Goal: Task Accomplishment & Management: Manage account settings

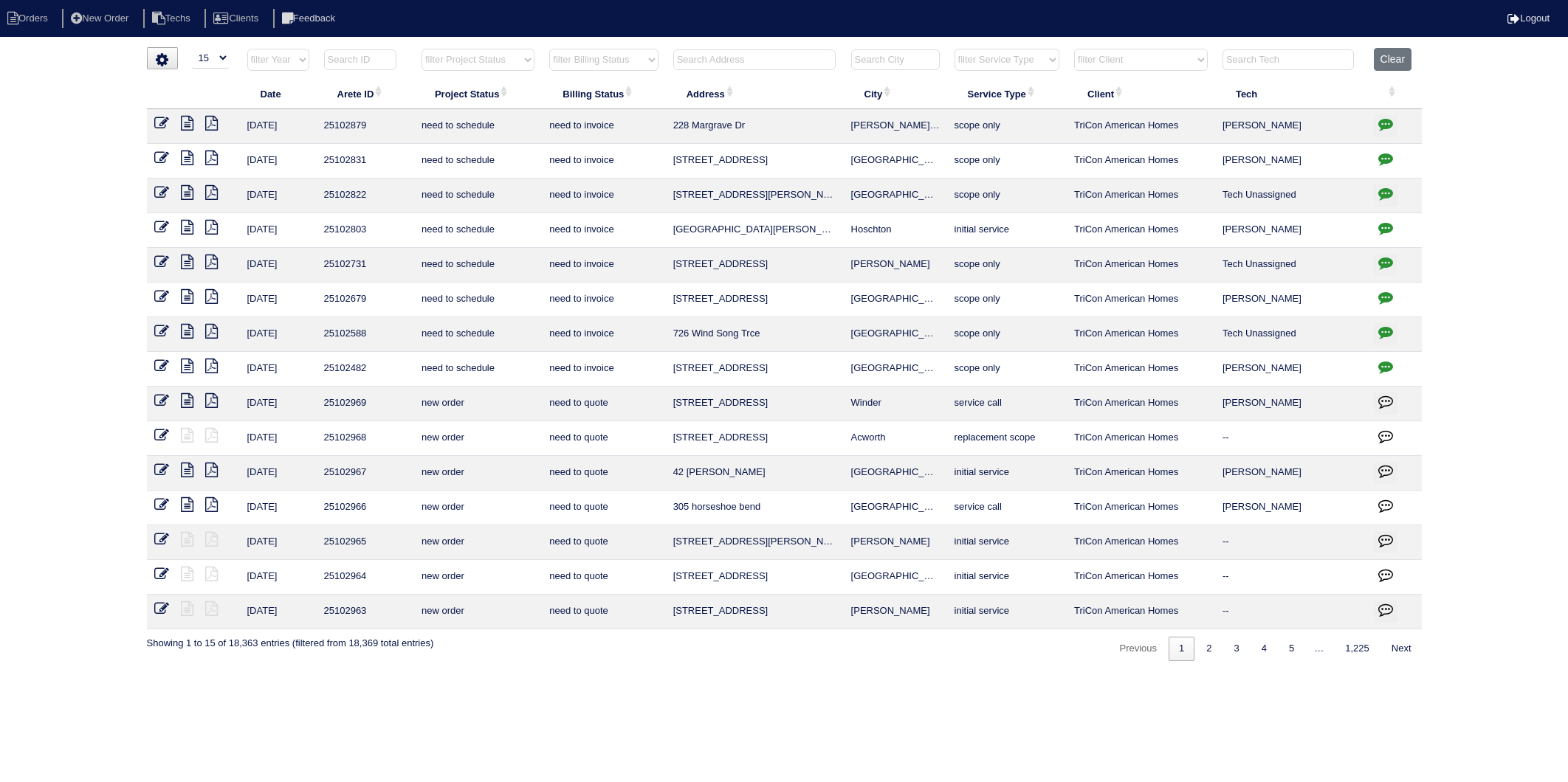
select select "15"
click at [714, 55] on input "text" at bounding box center [754, 59] width 163 height 20
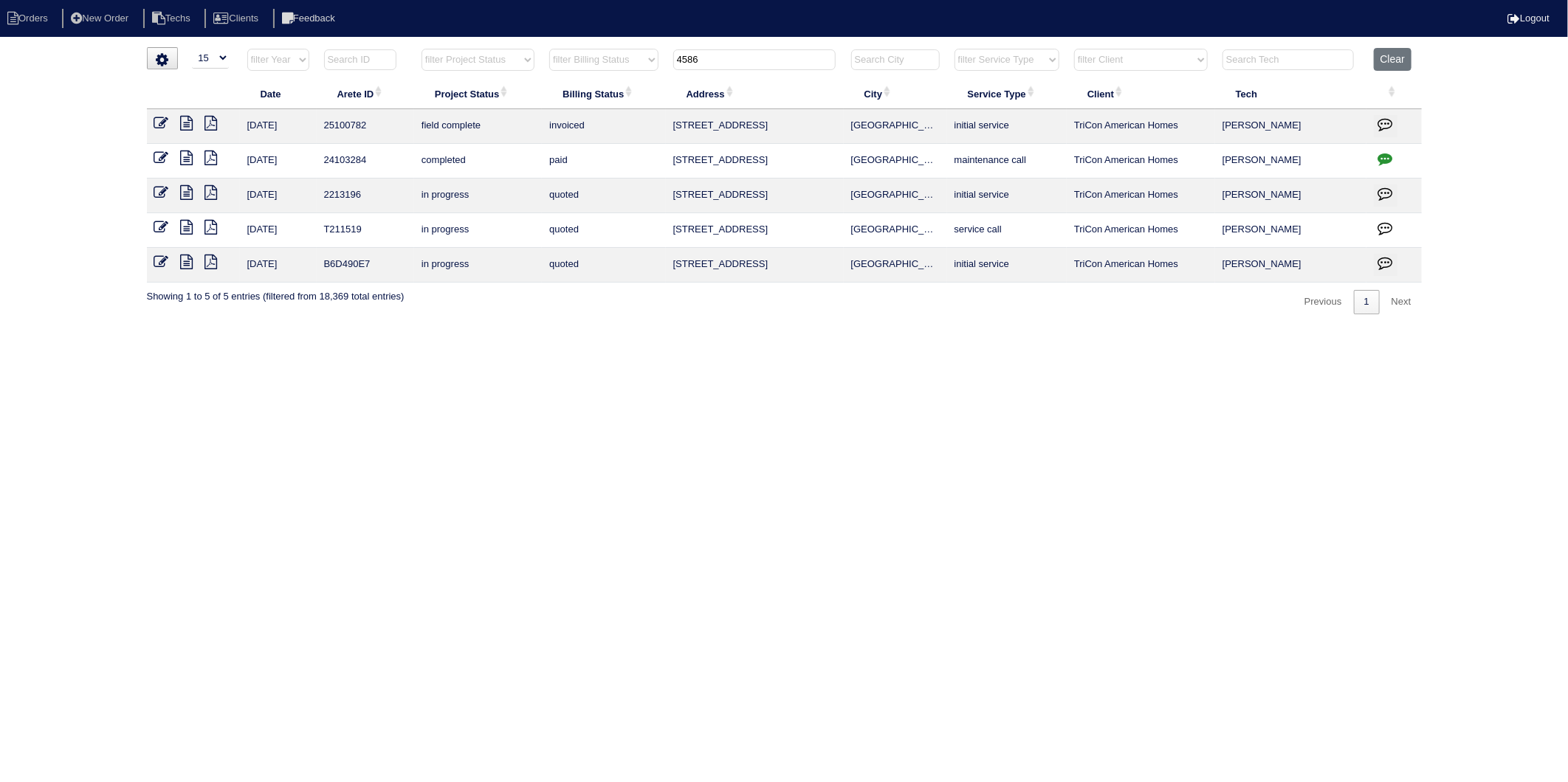
drag, startPoint x: 738, startPoint y: 56, endPoint x: 449, endPoint y: 123, distance: 296.7
click at [449, 123] on table "Date Arete ID Project Status Billing Status Address City Service Type Client Te…" at bounding box center [784, 165] width 1275 height 234
type input "8920"
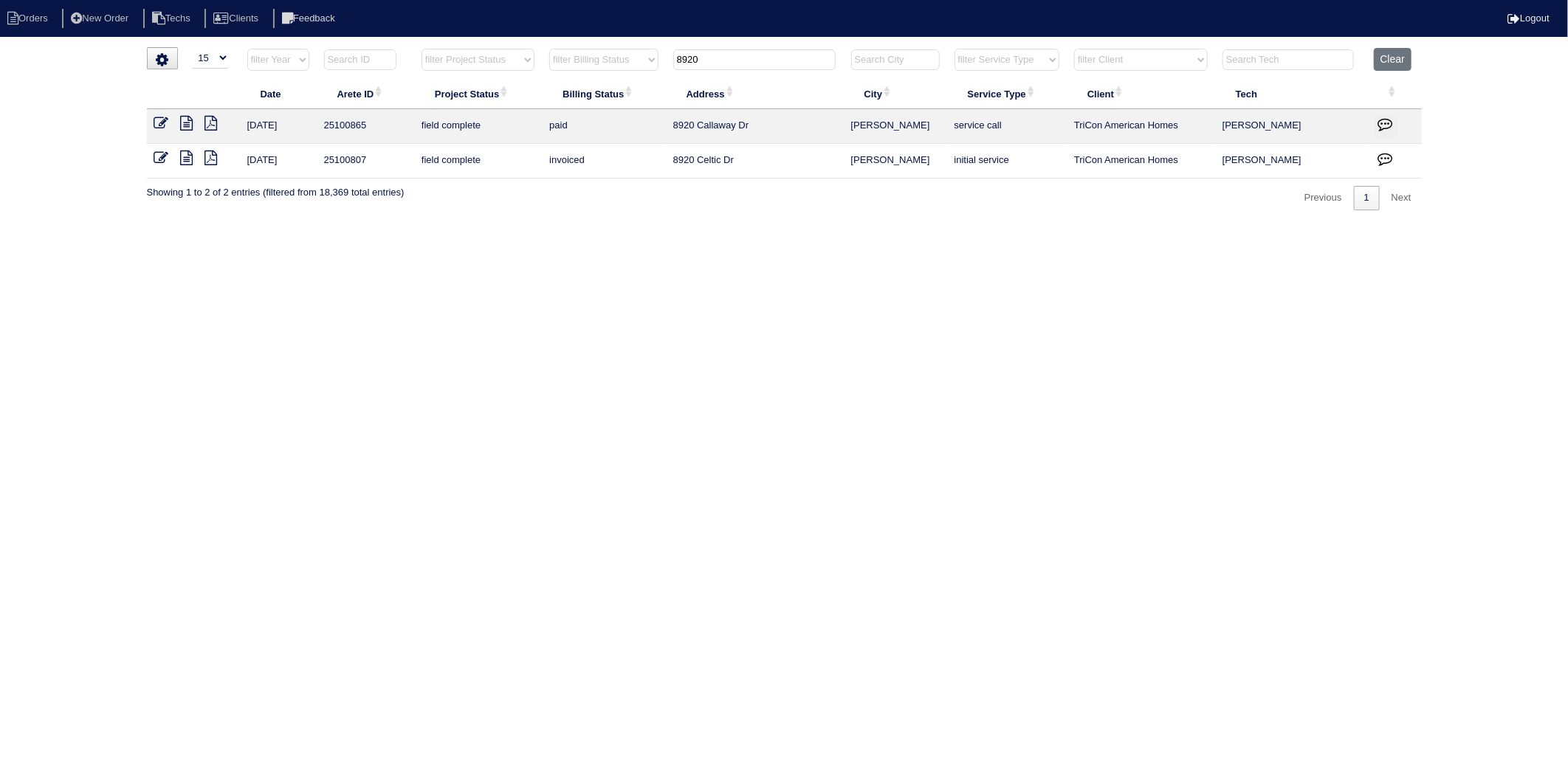
click at [791, 225] on html "Orders New Order Techs Clients Feedback Logout Orders New Order Users Clients M…" at bounding box center [784, 112] width 1568 height 225
drag, startPoint x: 1134, startPoint y: 276, endPoint x: 1185, endPoint y: 248, distance: 58.2
click at [1163, 225] on html "Orders New Order Techs Clients Feedback Logout Orders New Order Users Clients M…" at bounding box center [784, 112] width 1568 height 225
click at [1391, 62] on button "Clear" at bounding box center [1393, 59] width 38 height 23
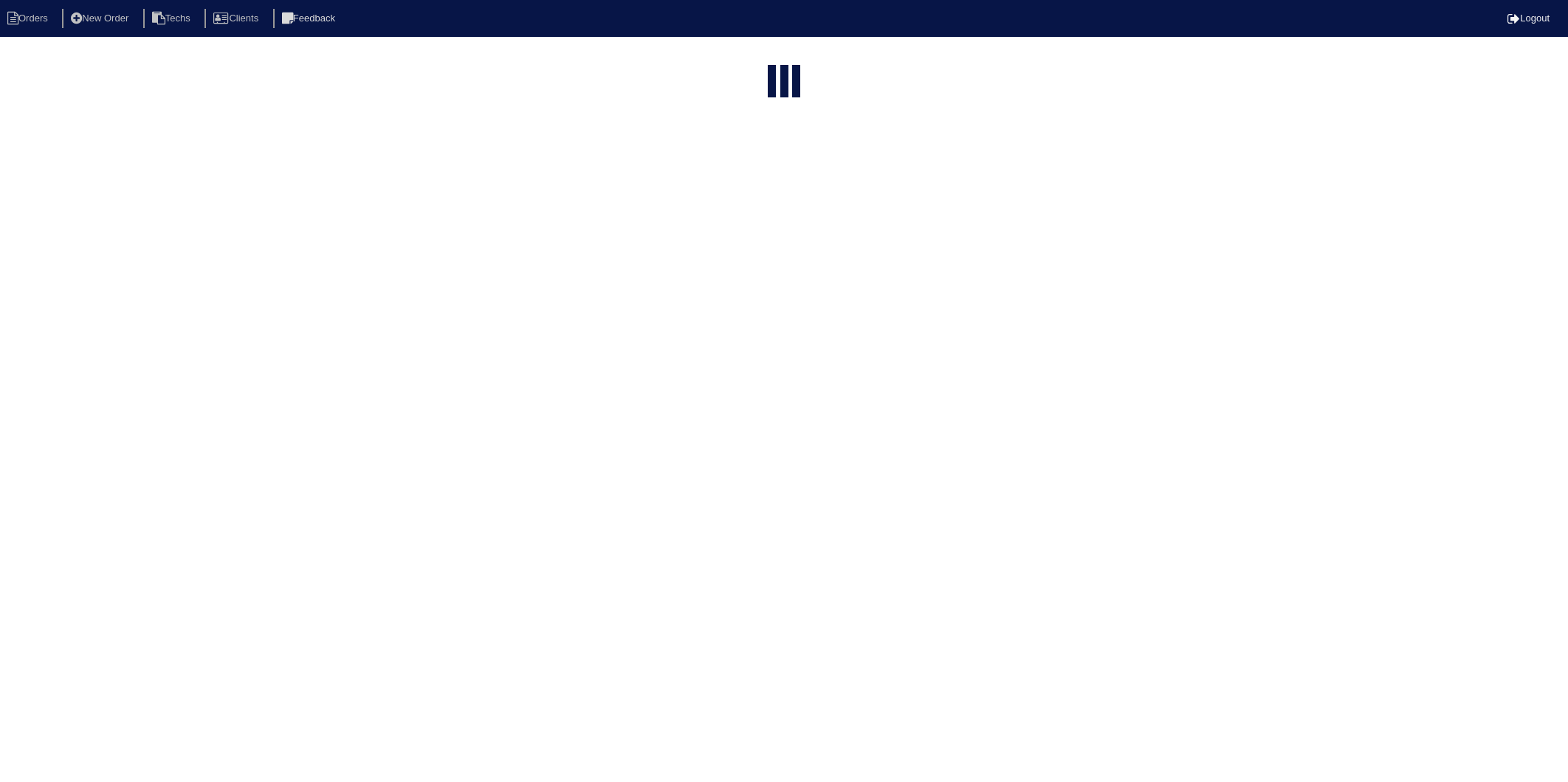
select select "15"
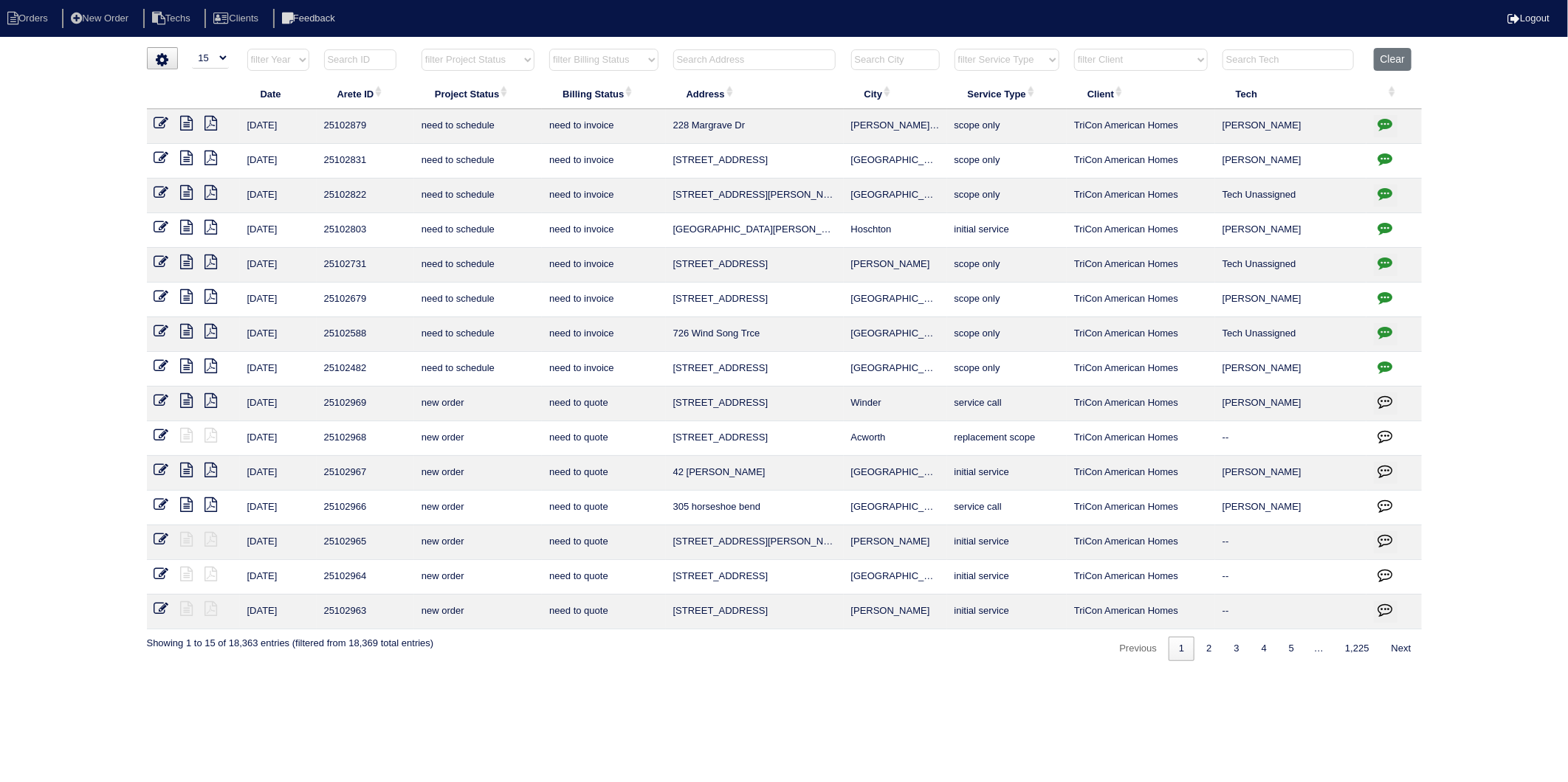
click at [711, 54] on input "text" at bounding box center [754, 59] width 163 height 20
type input "5215"
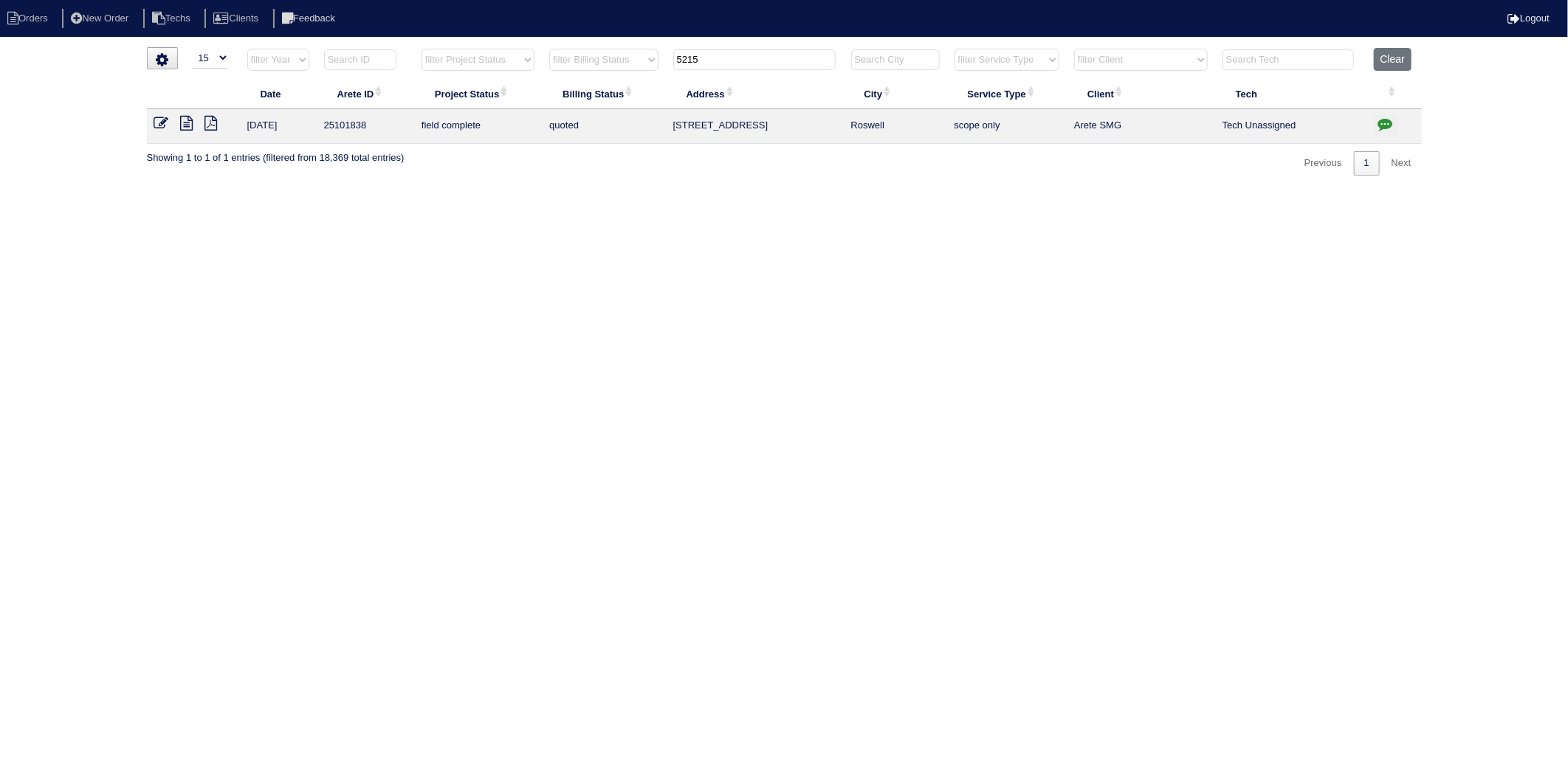
click at [181, 124] on icon at bounding box center [187, 123] width 13 height 15
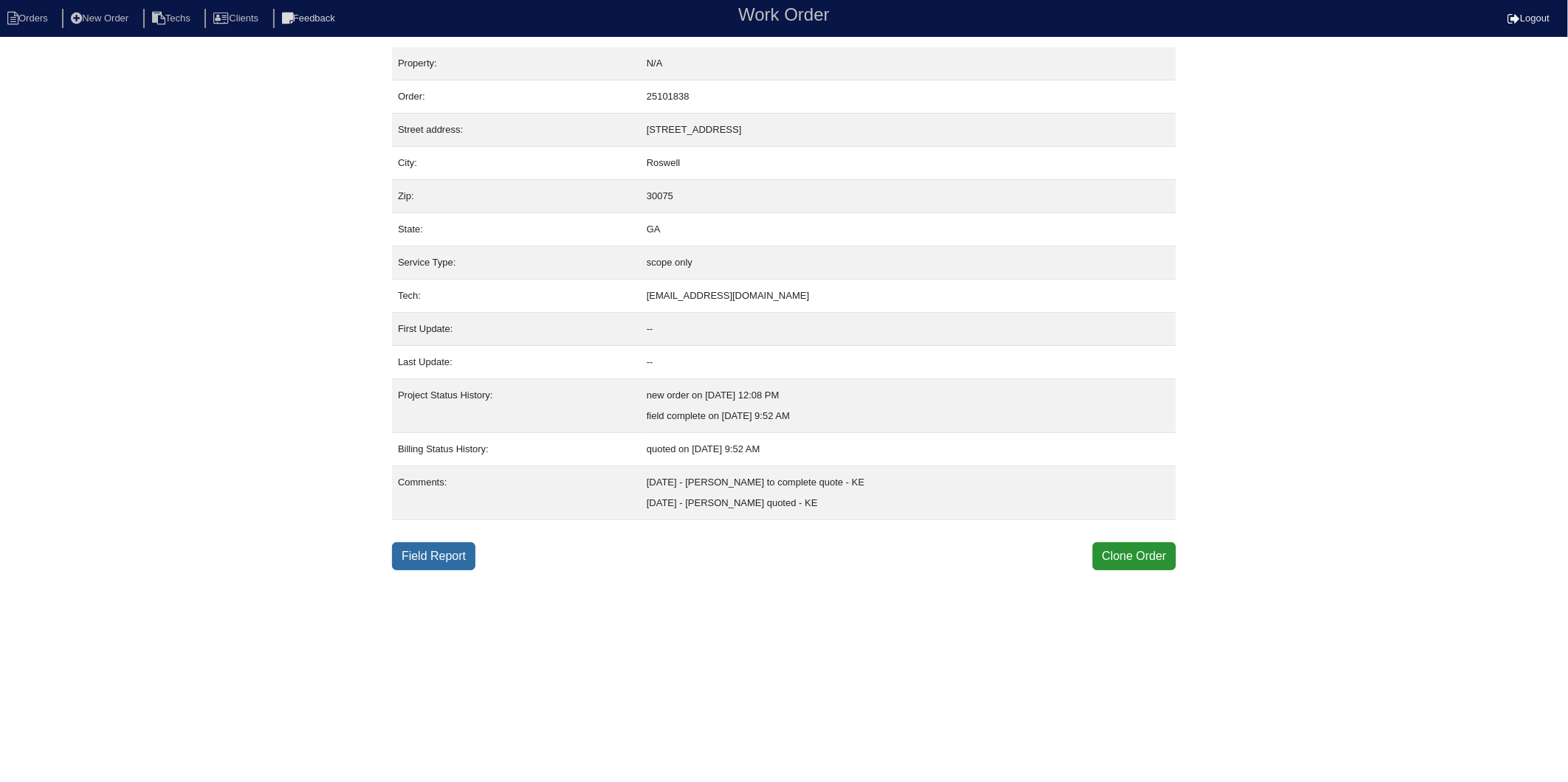
click at [431, 555] on link "Field Report" at bounding box center [434, 556] width 84 height 28
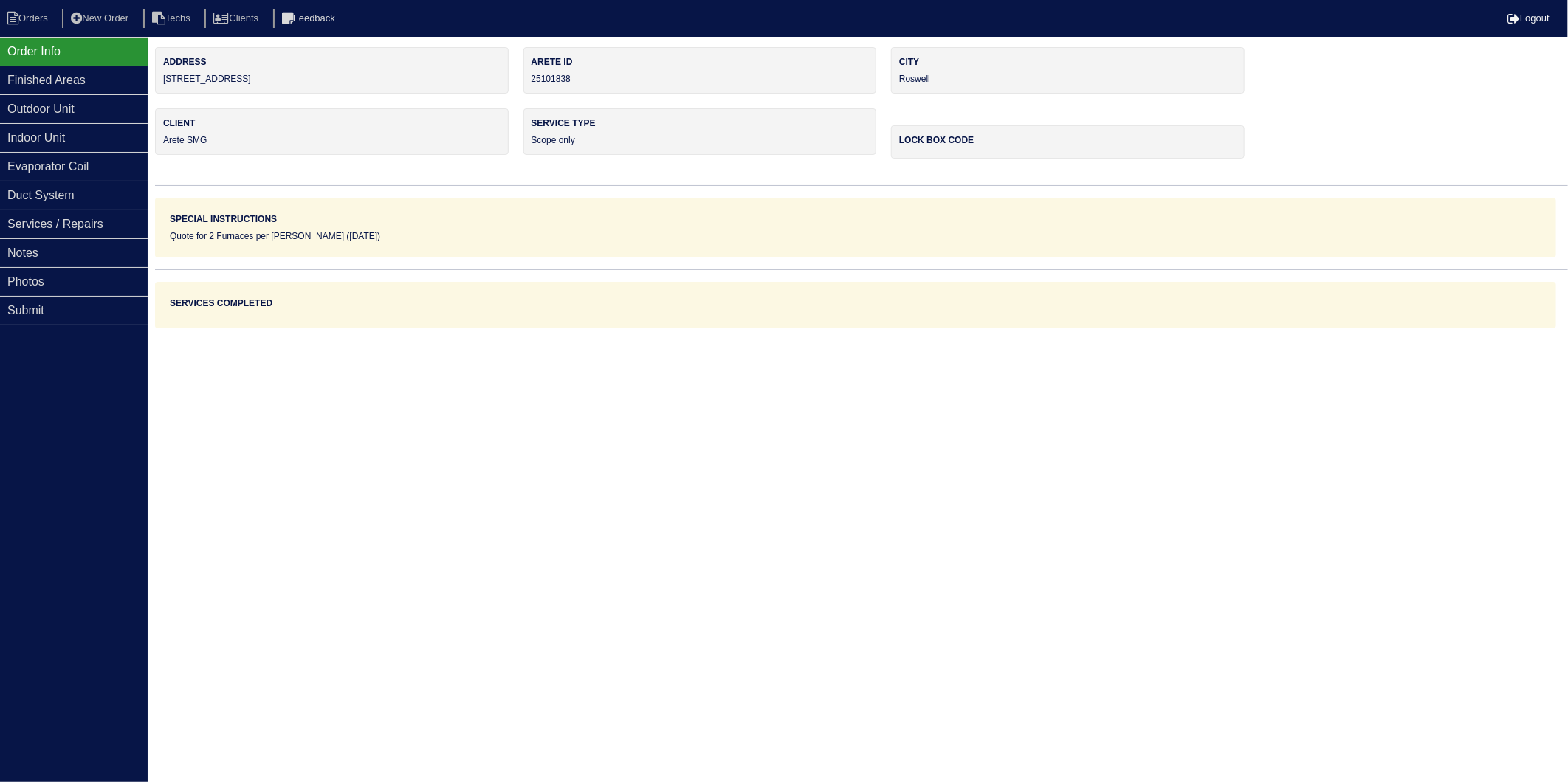
drag, startPoint x: 354, startPoint y: 357, endPoint x: 226, endPoint y: 292, distance: 143.6
click at [354, 328] on html "Orders New Order Techs Clients Feedback Logout Orders New Order Users Clients M…" at bounding box center [784, 164] width 1568 height 328
click at [27, 255] on div "Notes" at bounding box center [73, 252] width 148 height 29
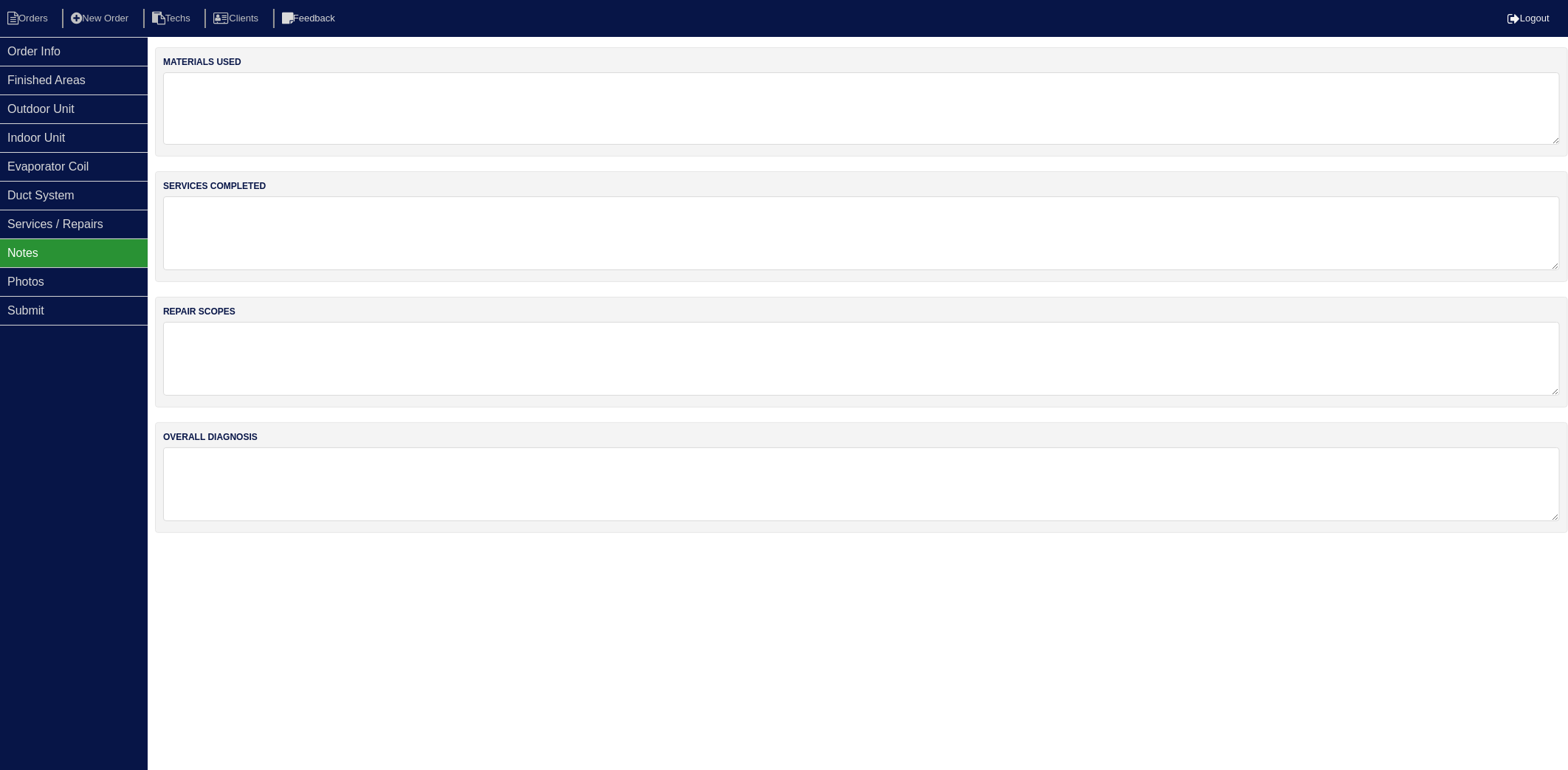
click at [255, 115] on textarea at bounding box center [861, 109] width 1397 height 73
click at [327, 220] on textarea at bounding box center [861, 234] width 1397 height 73
click at [34, 10] on li "Orders" at bounding box center [30, 19] width 60 height 20
select select "15"
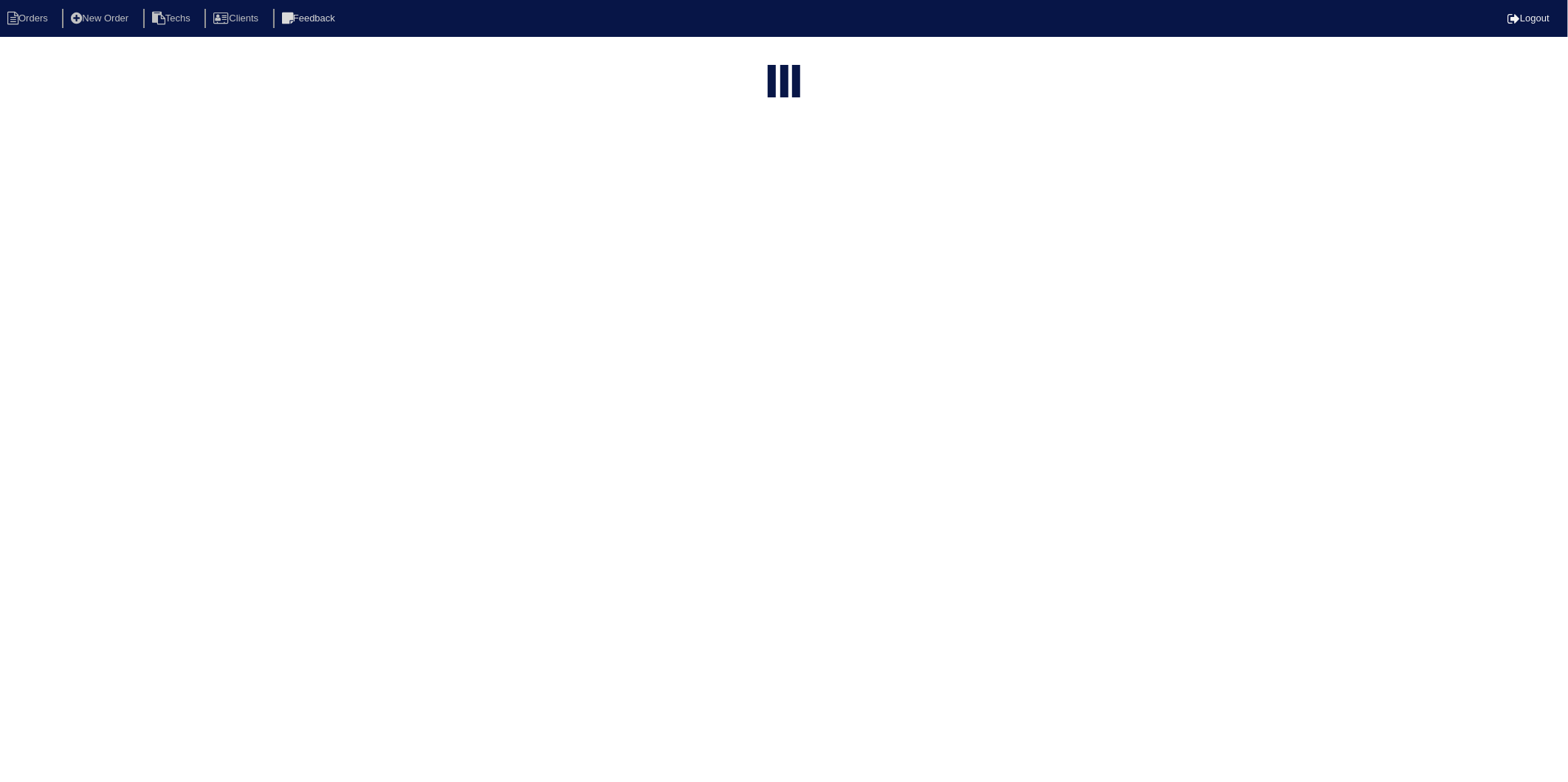
type input "5215"
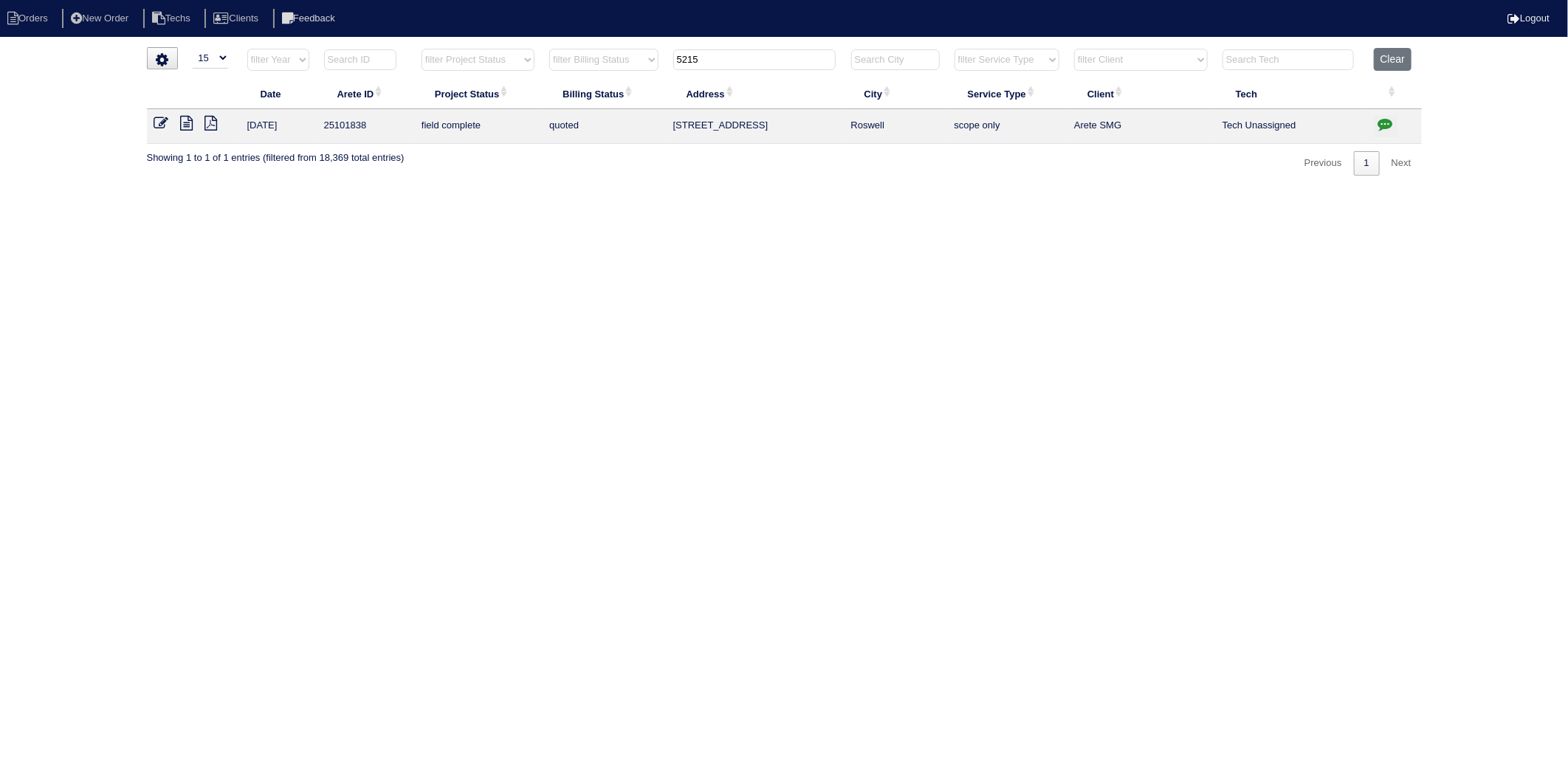
click at [568, 172] on div "▼ 10 15 25 50 200 500 Search: Date Arete ID Project Status Billing Status Addre…" at bounding box center [784, 111] width 1275 height 128
click at [1387, 122] on icon "button" at bounding box center [1385, 123] width 15 height 15
type textarea "5/30/25 - Dan to complete quote - KE 6/5/25 - Dan quoted - KE"
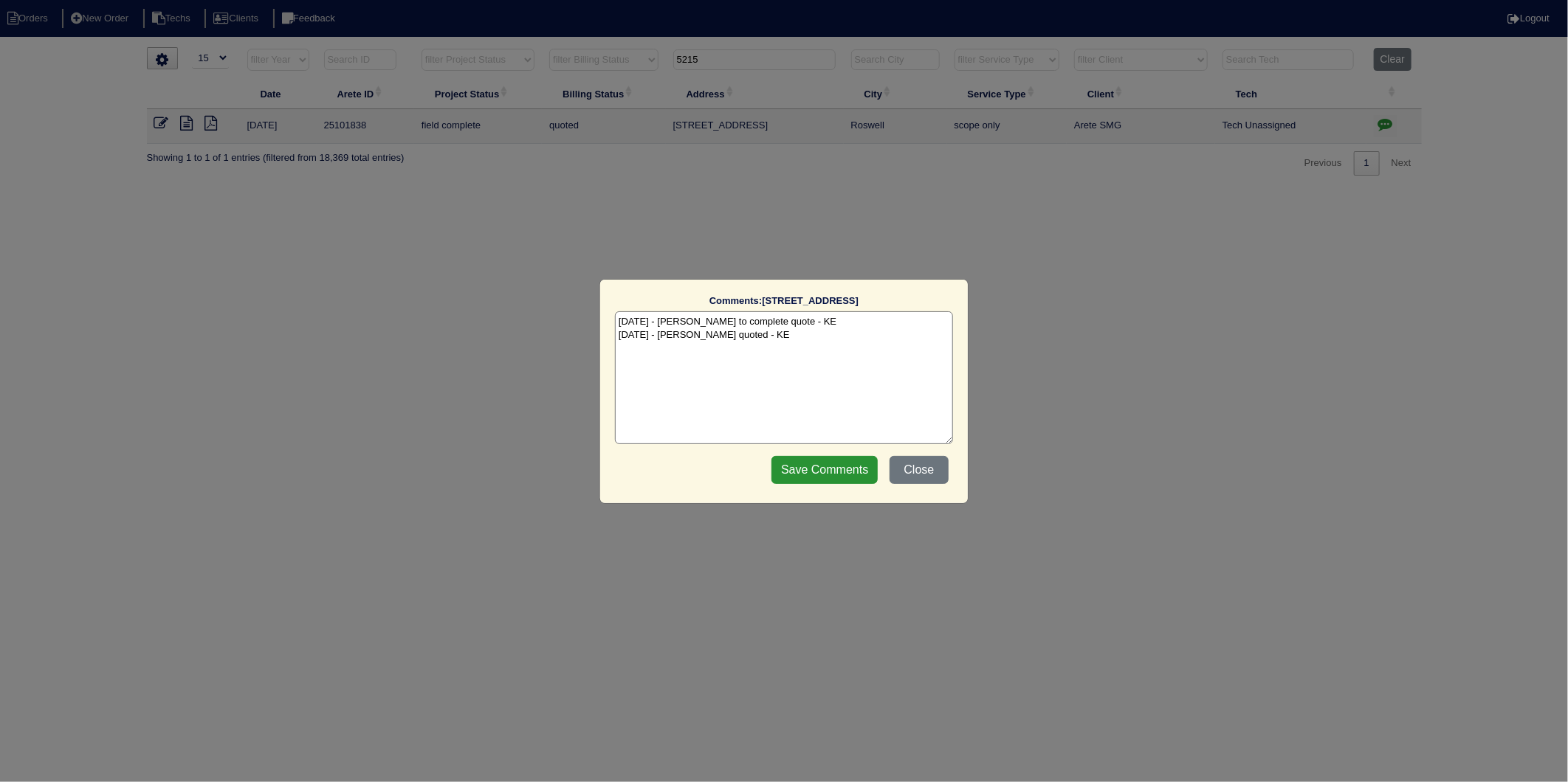
click at [850, 468] on input "Save Comments" at bounding box center [825, 470] width 106 height 28
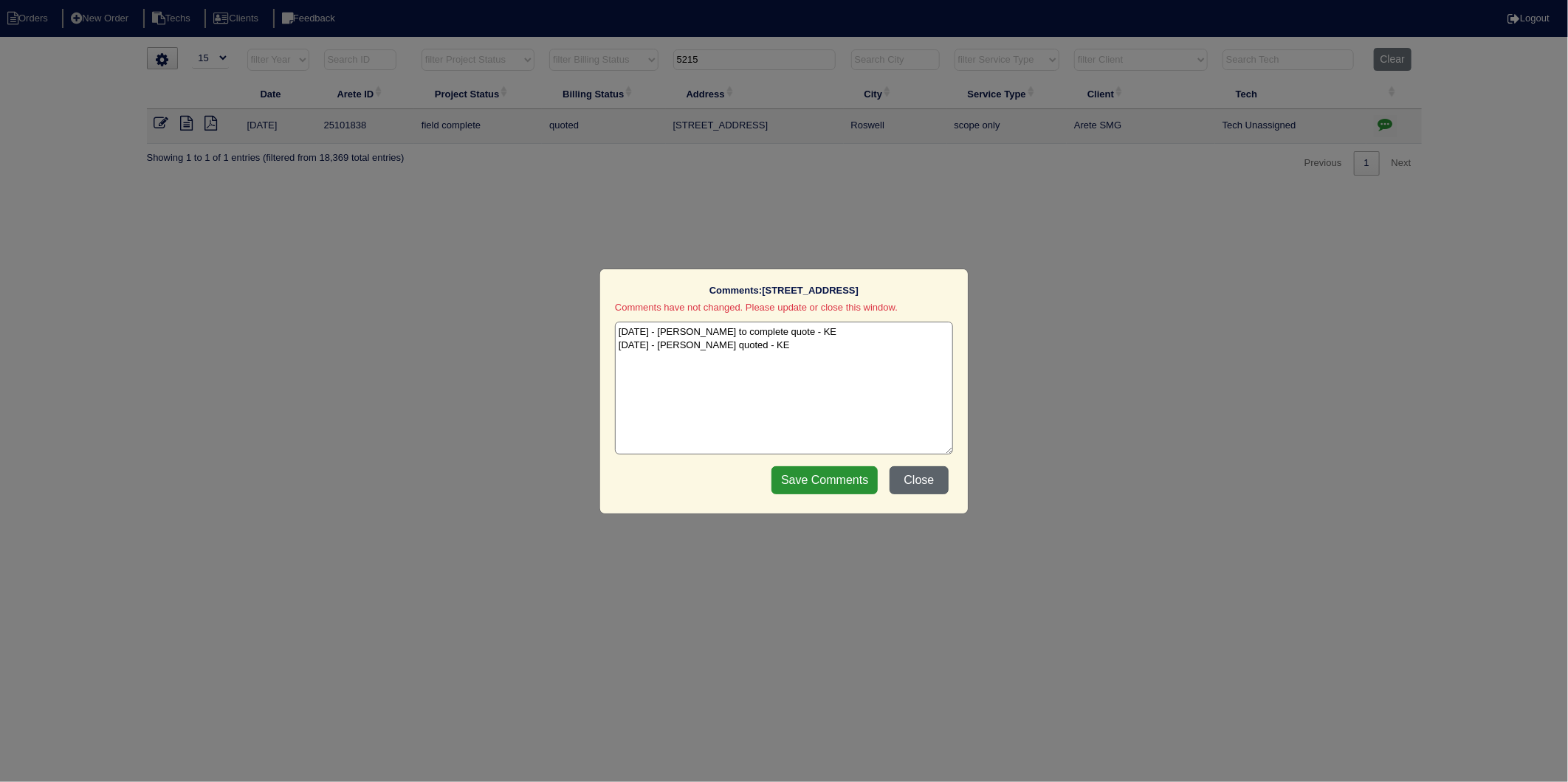
click at [926, 481] on button "Close" at bounding box center [919, 480] width 59 height 28
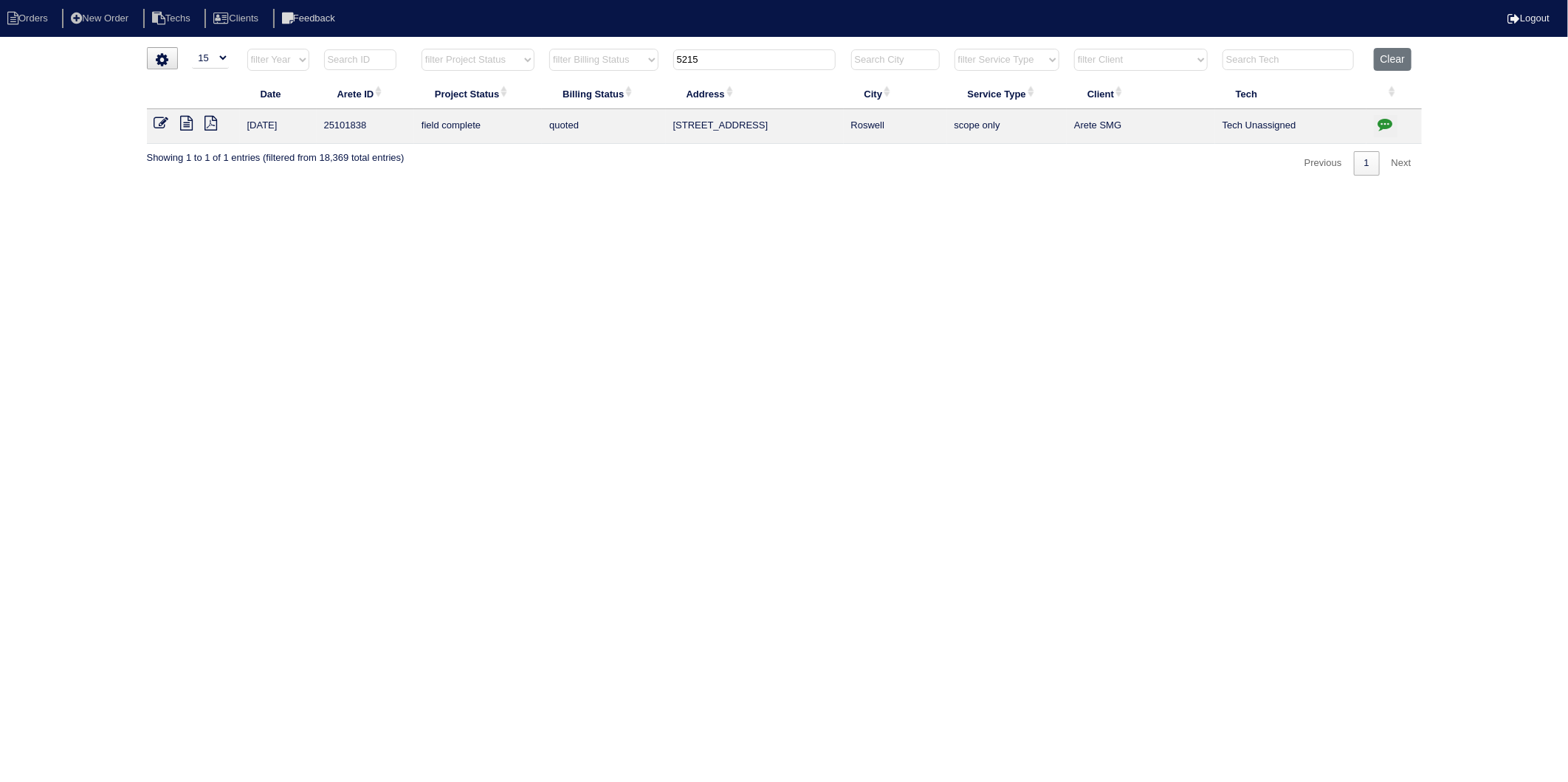
click at [478, 191] on html "Orders New Order Techs Clients Feedback Logout Orders New Order Users Clients M…" at bounding box center [784, 95] width 1568 height 191
click at [755, 191] on html "Orders New Order Techs Clients Feedback Logout Orders New Order Users Clients M…" at bounding box center [784, 95] width 1568 height 191
drag, startPoint x: 734, startPoint y: 58, endPoint x: 565, endPoint y: 164, distance: 199.5
click at [521, 112] on table "Date Arete ID Project Status Billing Status Address City Service Type Client Te…" at bounding box center [784, 95] width 1275 height 96
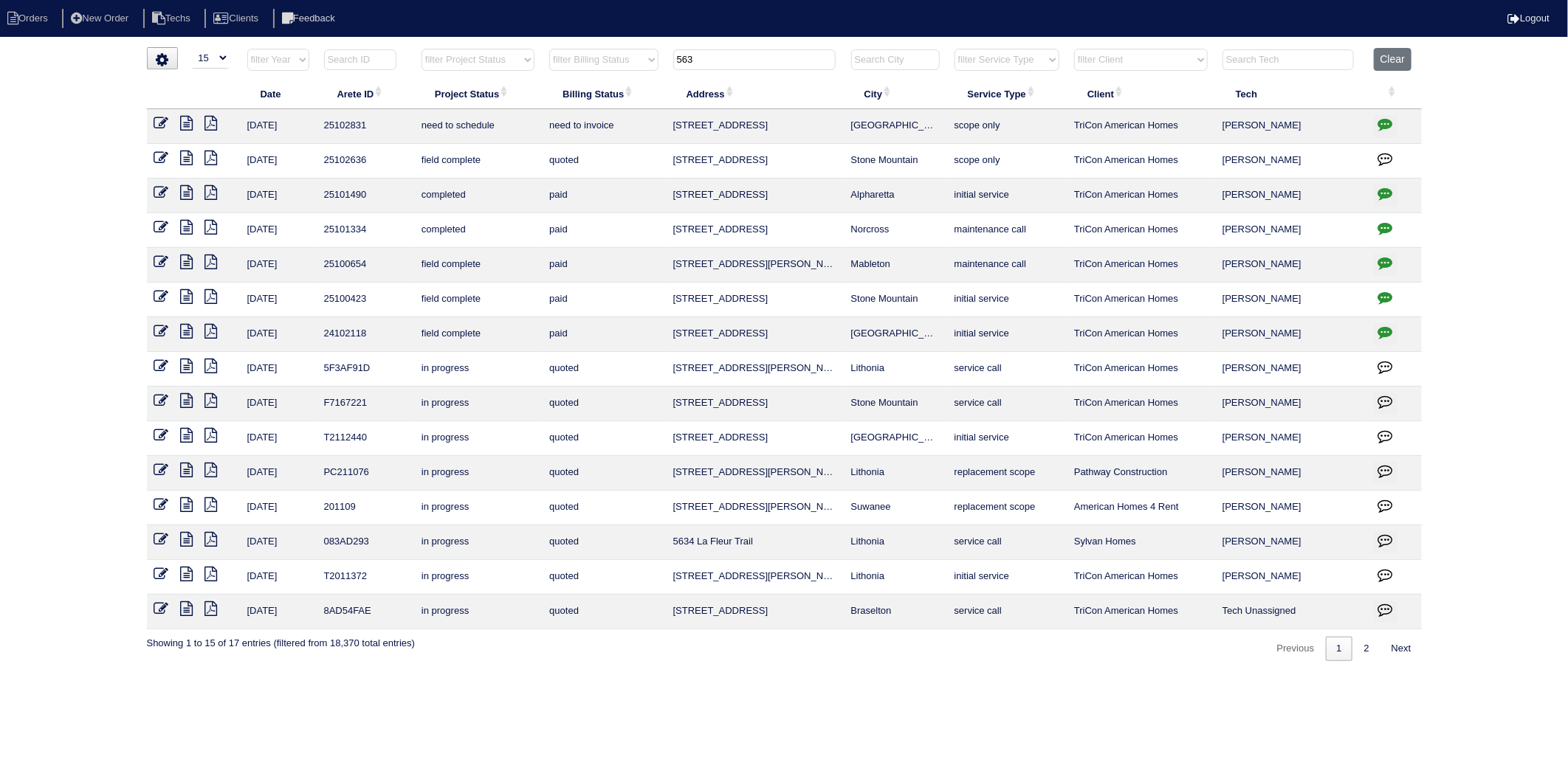
drag, startPoint x: 736, startPoint y: 63, endPoint x: 615, endPoint y: 79, distance: 122.1
click at [615, 79] on table "Date Arete ID Project Status Billing Status Address City Service Type Client Te…" at bounding box center [784, 338] width 1275 height 581
type input "405"
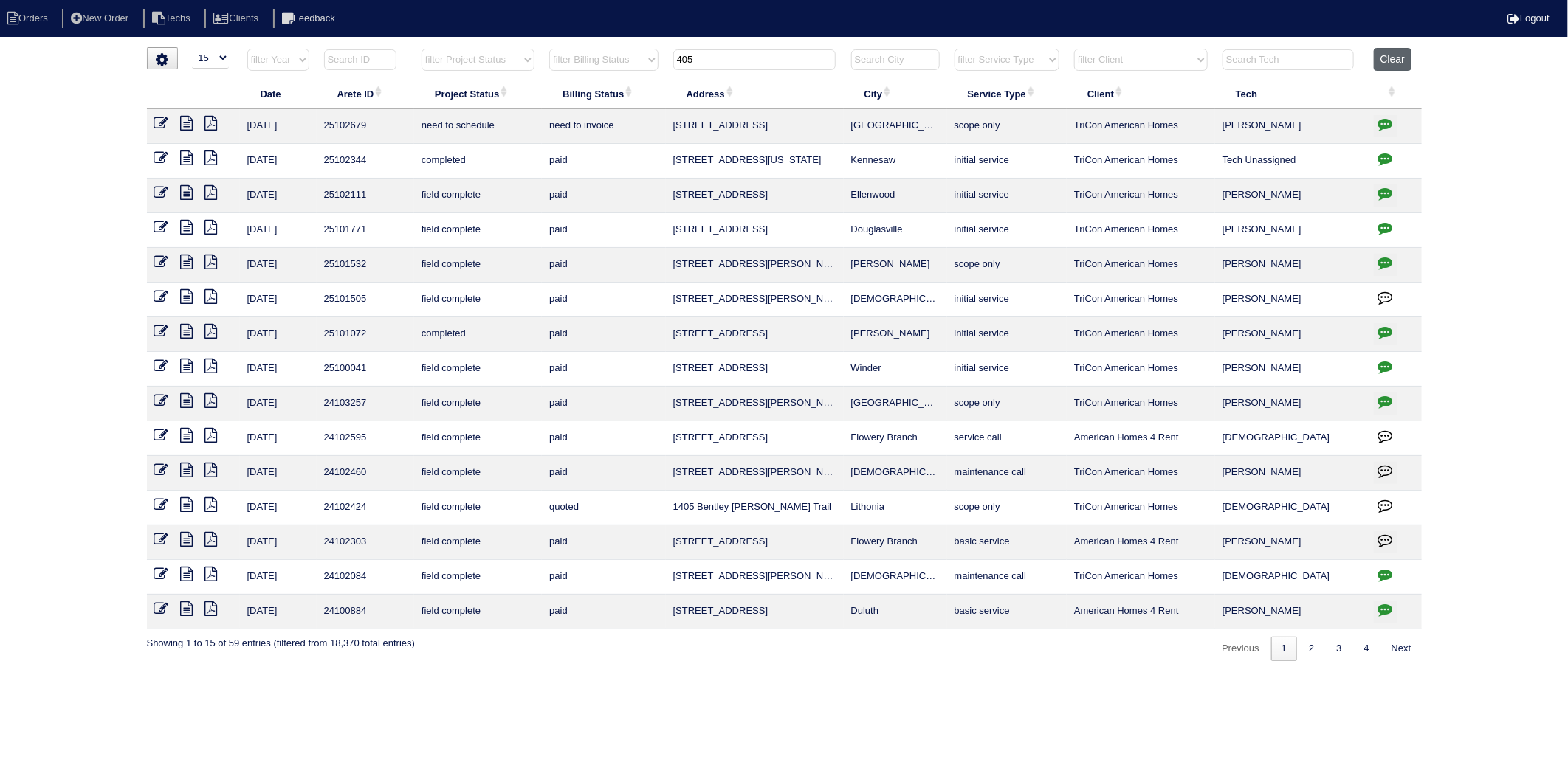
click at [1391, 60] on button "Clear" at bounding box center [1393, 59] width 38 height 23
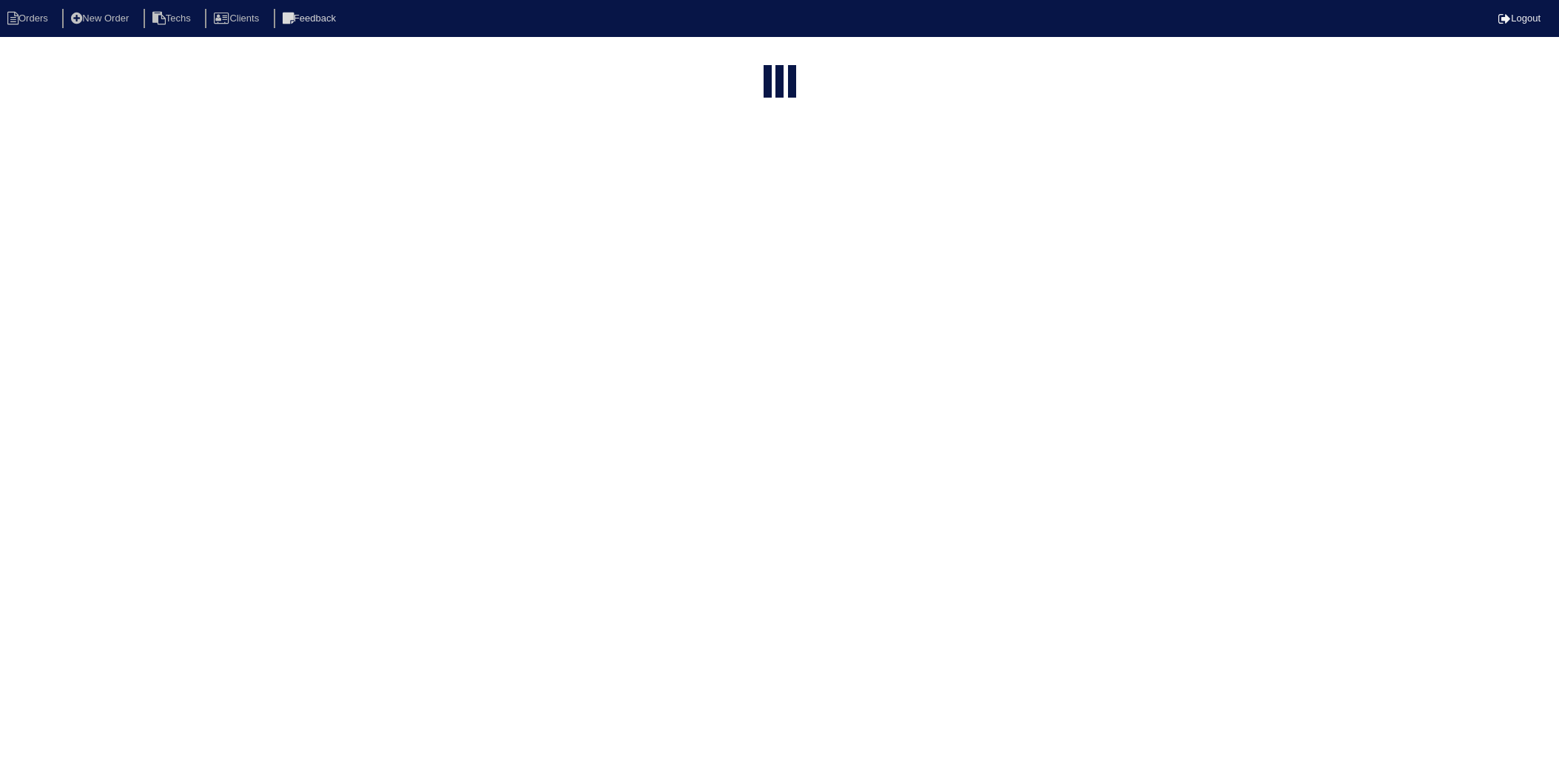
select select "15"
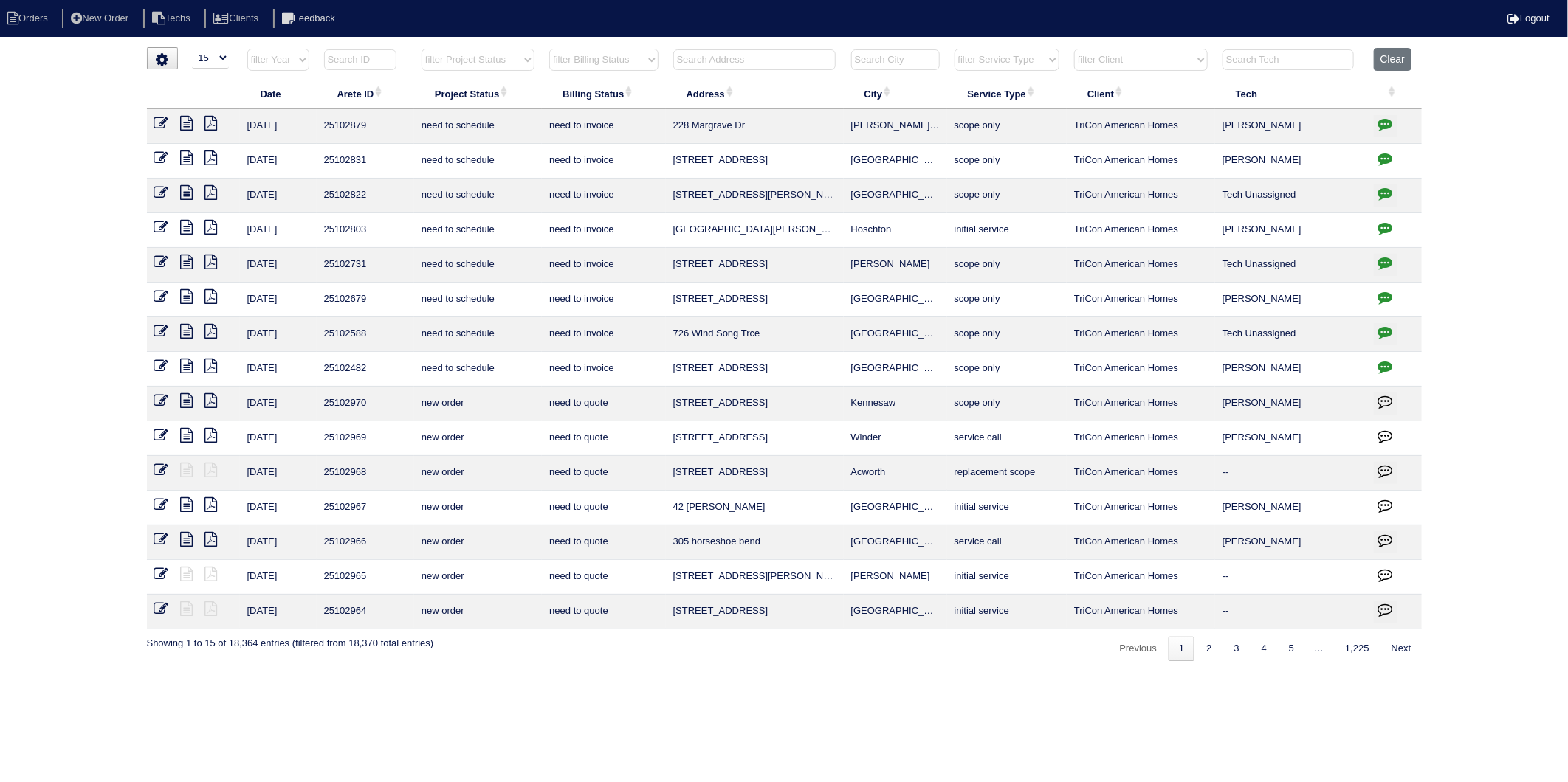
click at [585, 58] on select "filter Billing Status -- Any Billing Status -- need to quote quoted need to inv…" at bounding box center [603, 59] width 109 height 22
click at [550, 48] on select "filter Billing Status -- Any Billing Status -- need to quote quoted need to inv…" at bounding box center [603, 59] width 109 height 22
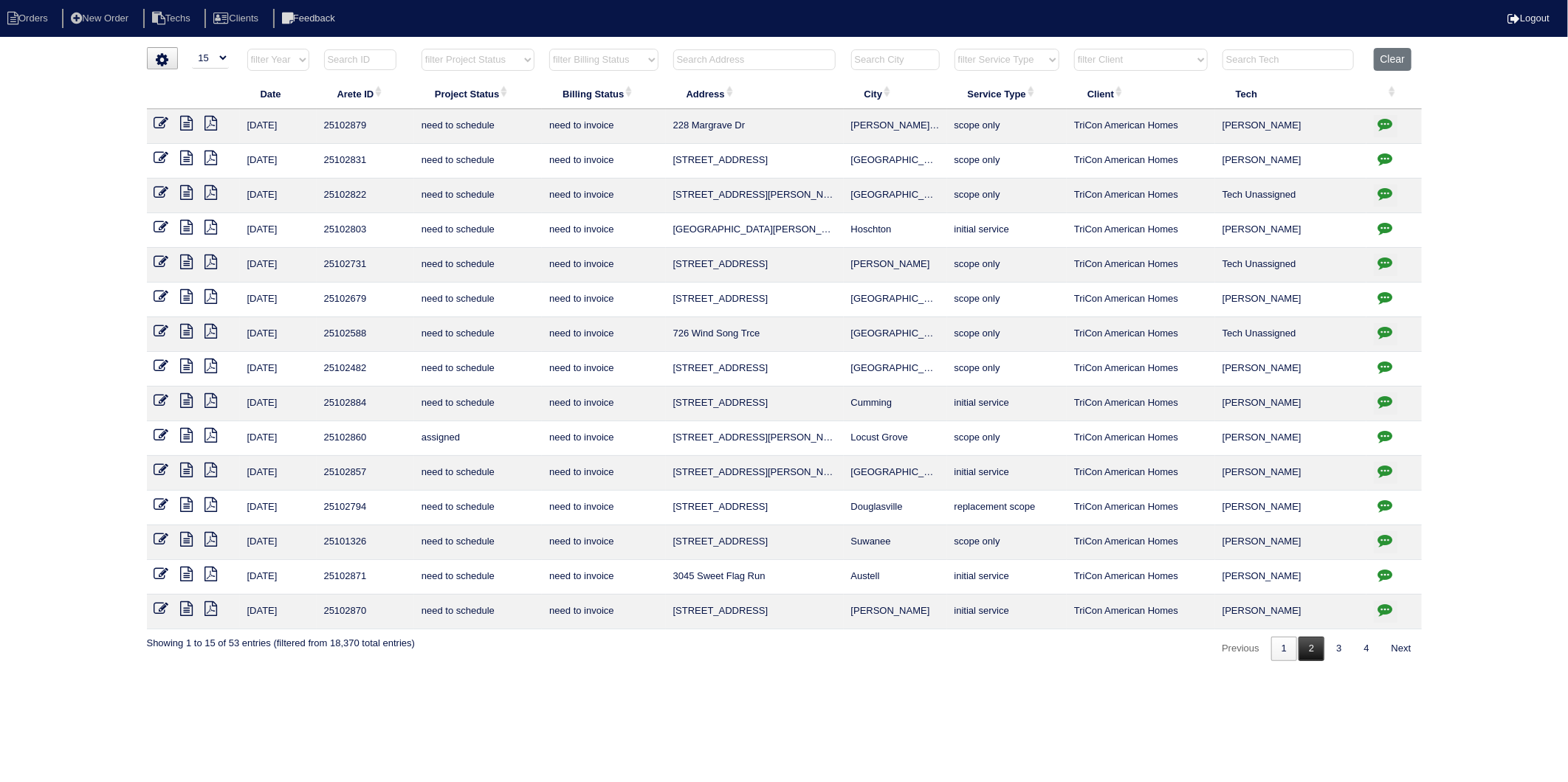
click at [1310, 655] on link "2" at bounding box center [1311, 648] width 26 height 24
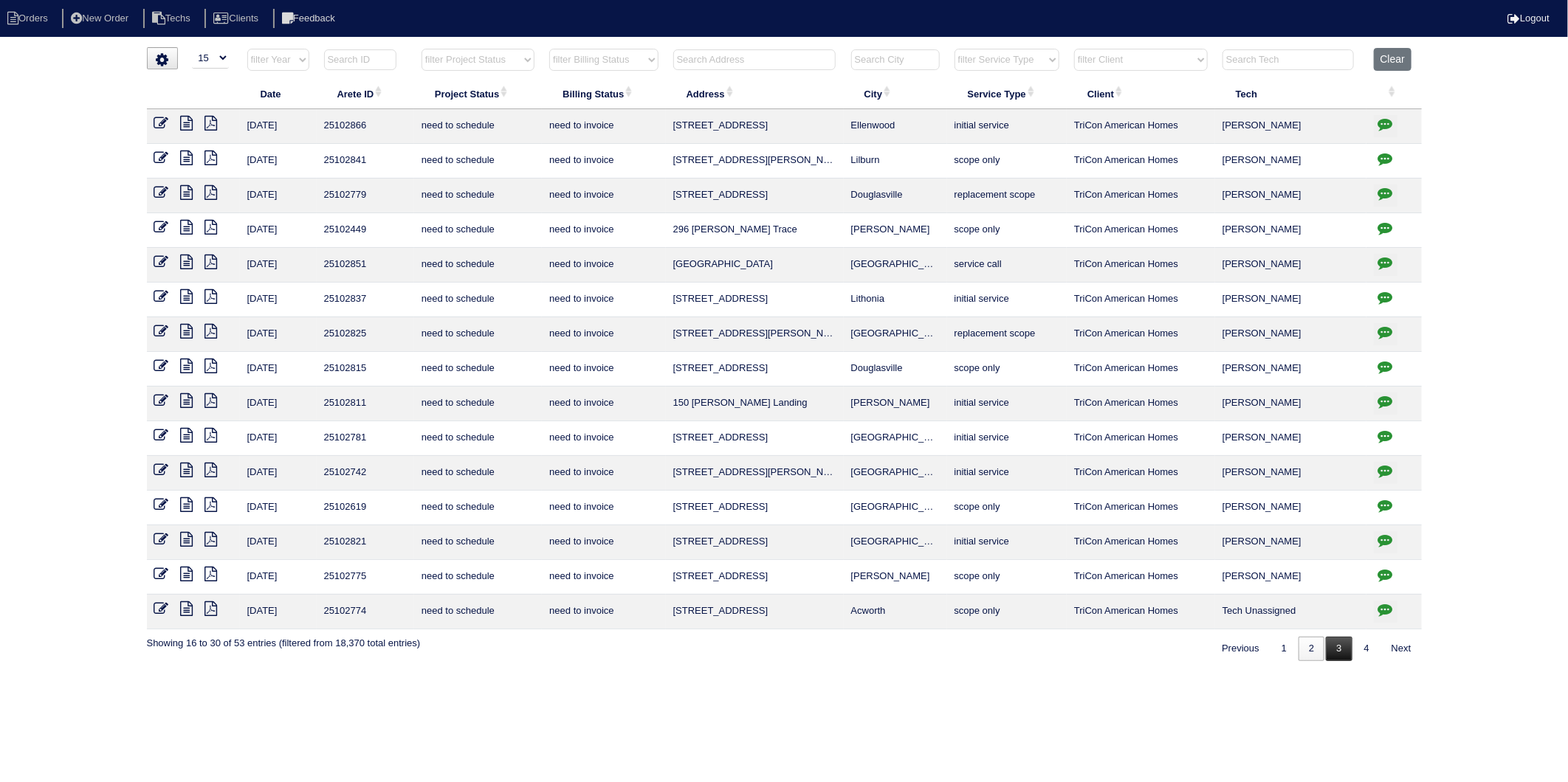
click at [1338, 651] on link "3" at bounding box center [1338, 648] width 26 height 24
select select "need to invoice"
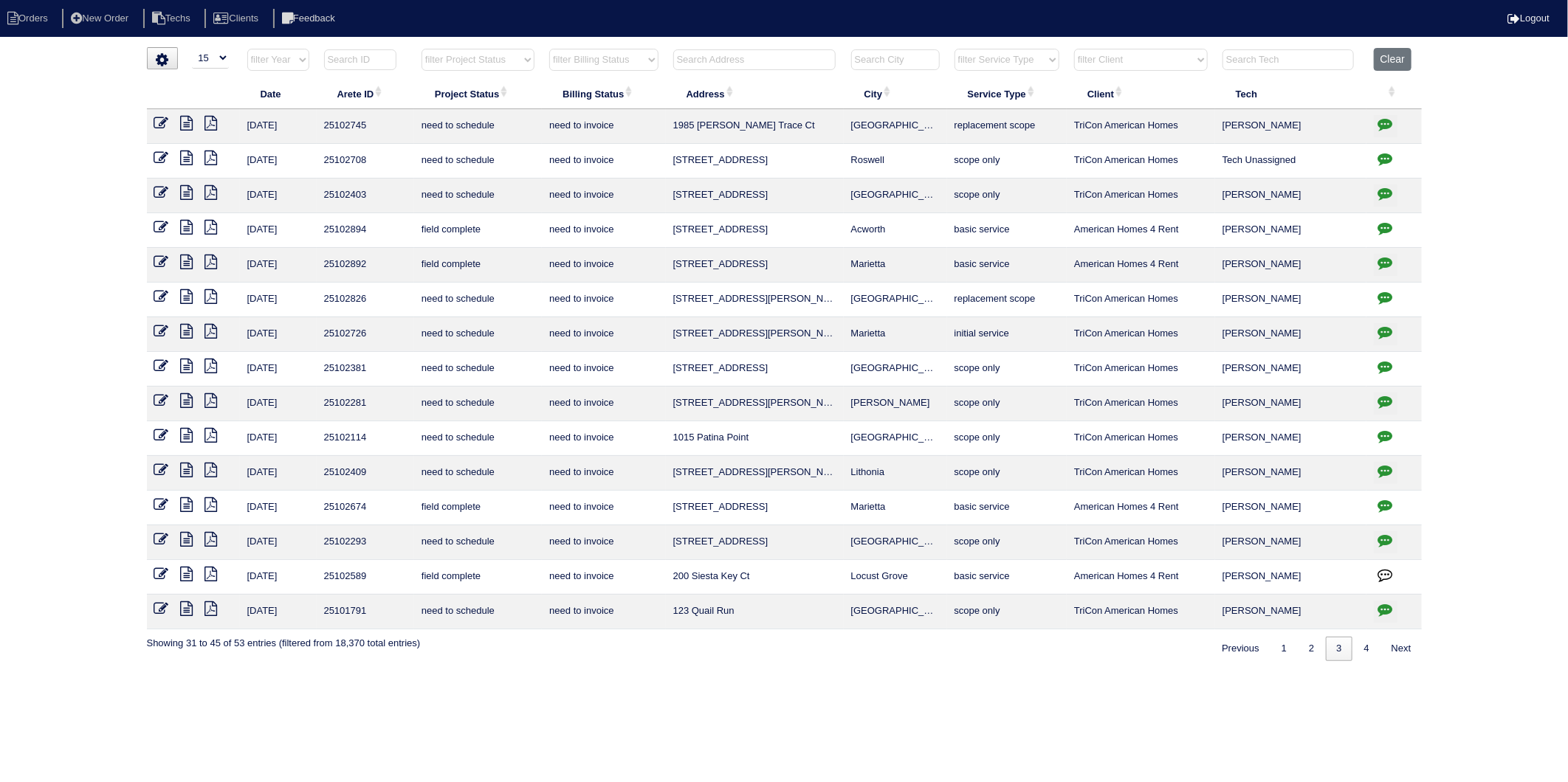
click at [736, 60] on input "text" at bounding box center [754, 59] width 163 height 20
type input "745"
select select "need to invoice"
type input "745"
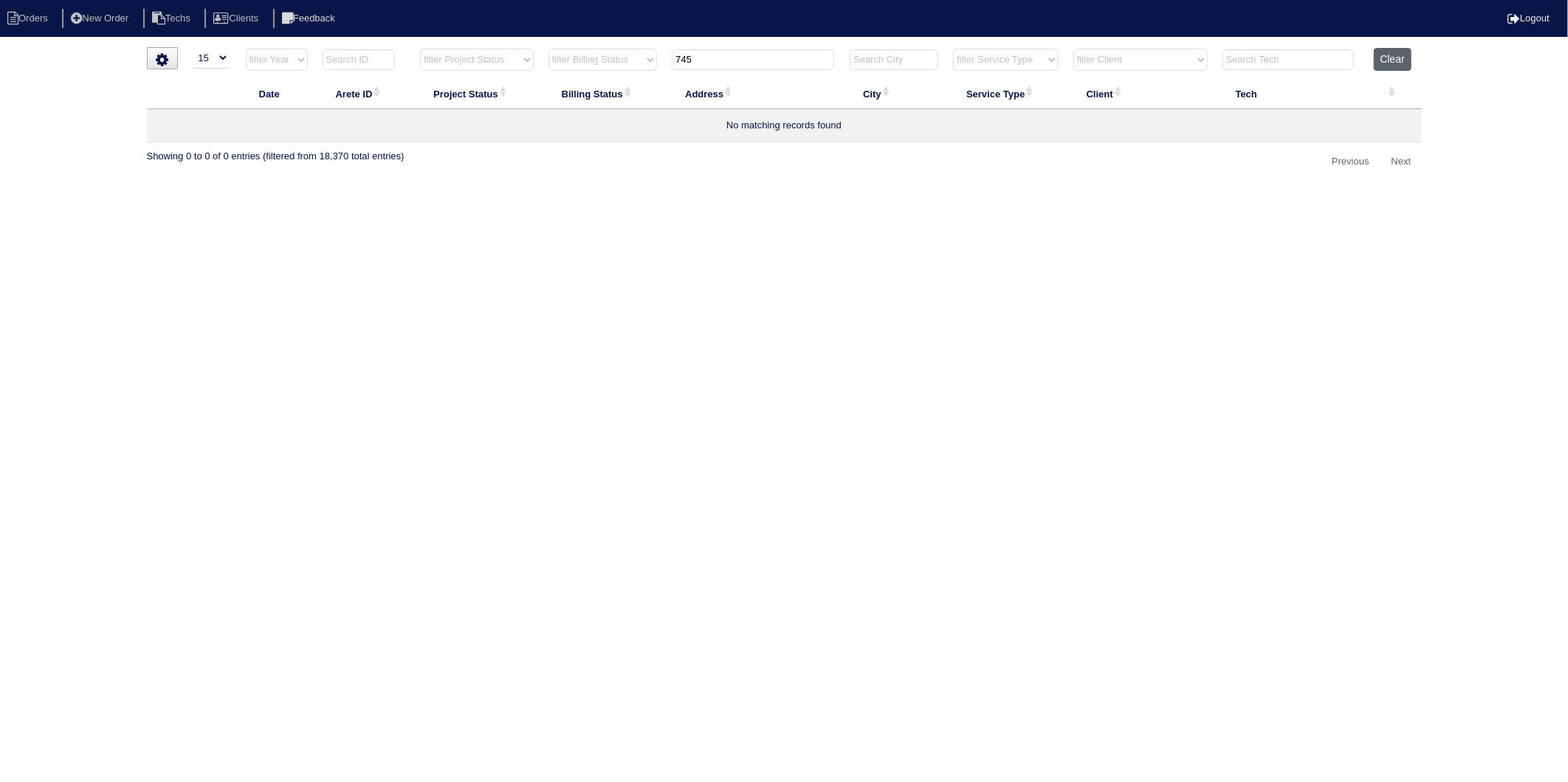
click at [1389, 66] on button "Clear" at bounding box center [1393, 59] width 38 height 23
select select
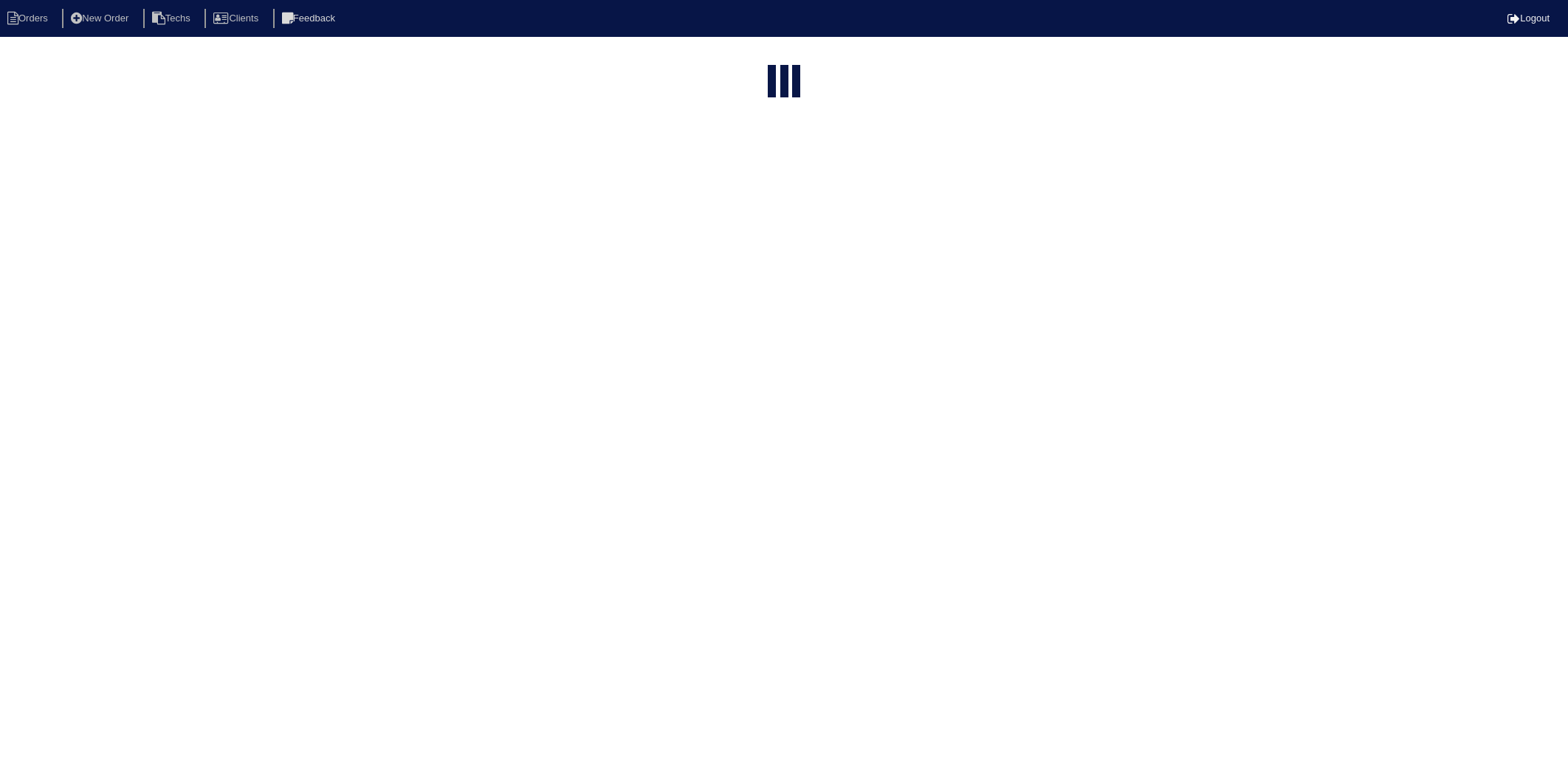
select select "15"
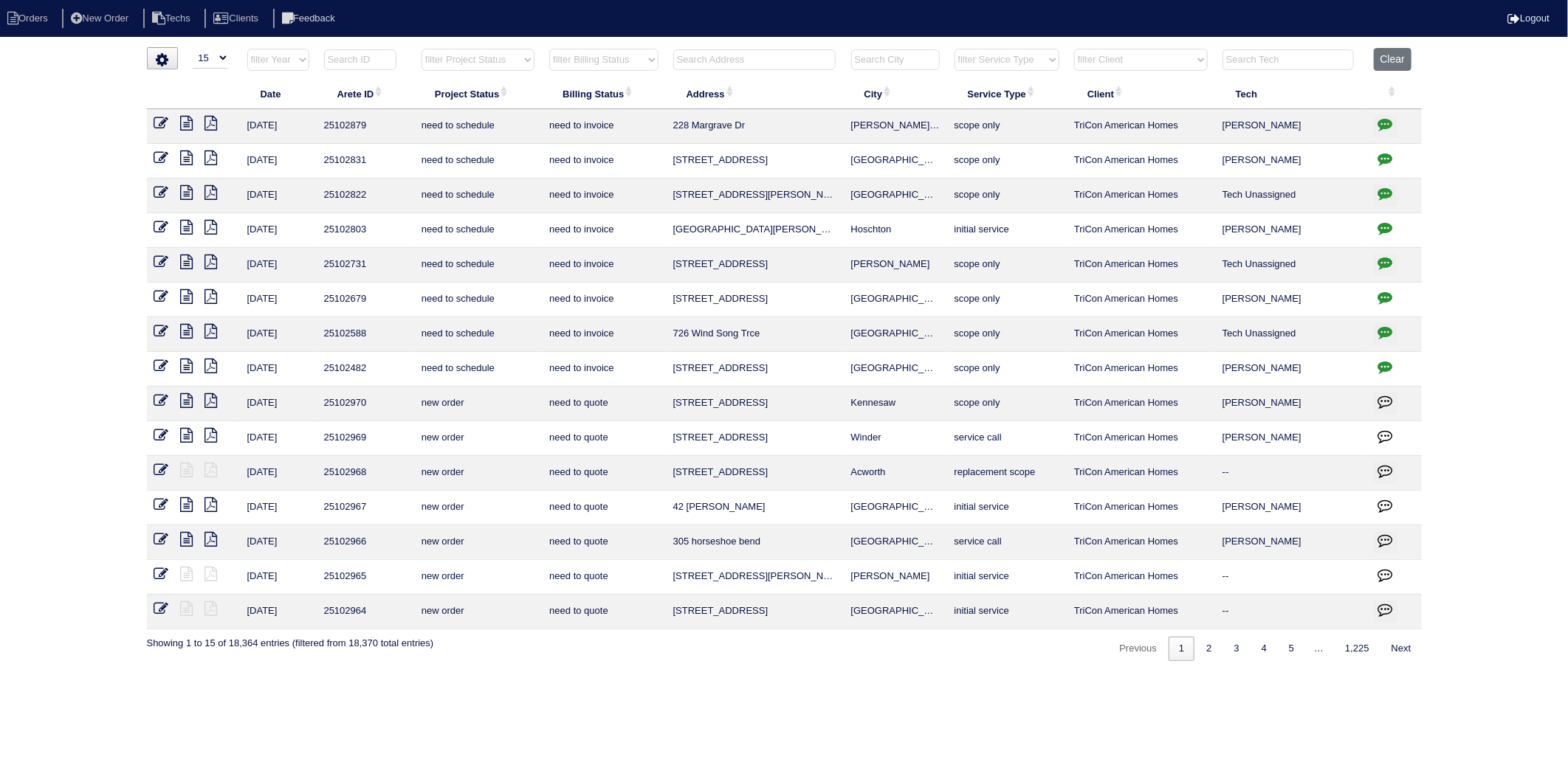
click at [698, 62] on input "text" at bounding box center [754, 59] width 163 height 20
type input "745"
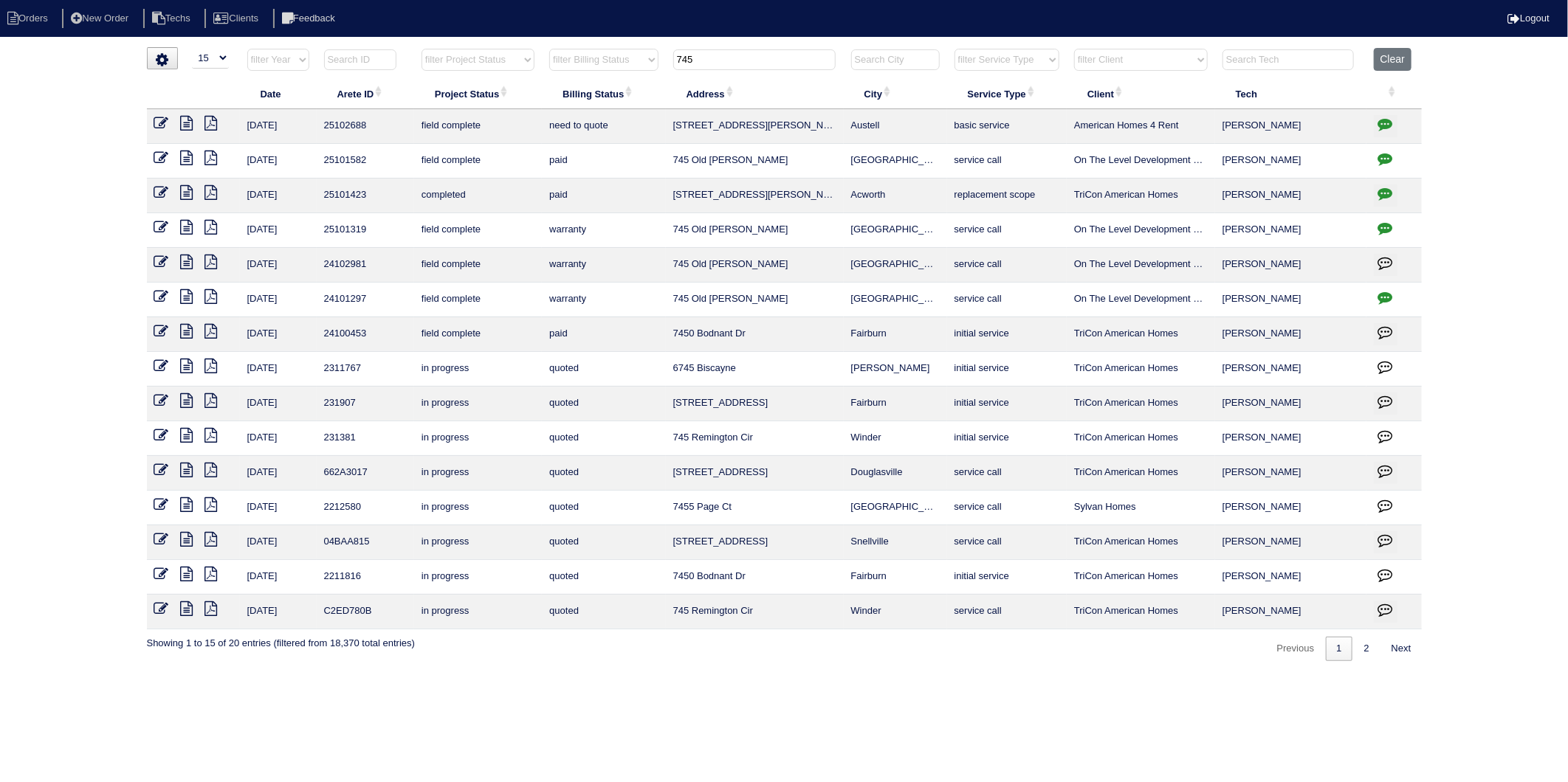
click at [186, 123] on icon at bounding box center [187, 123] width 13 height 15
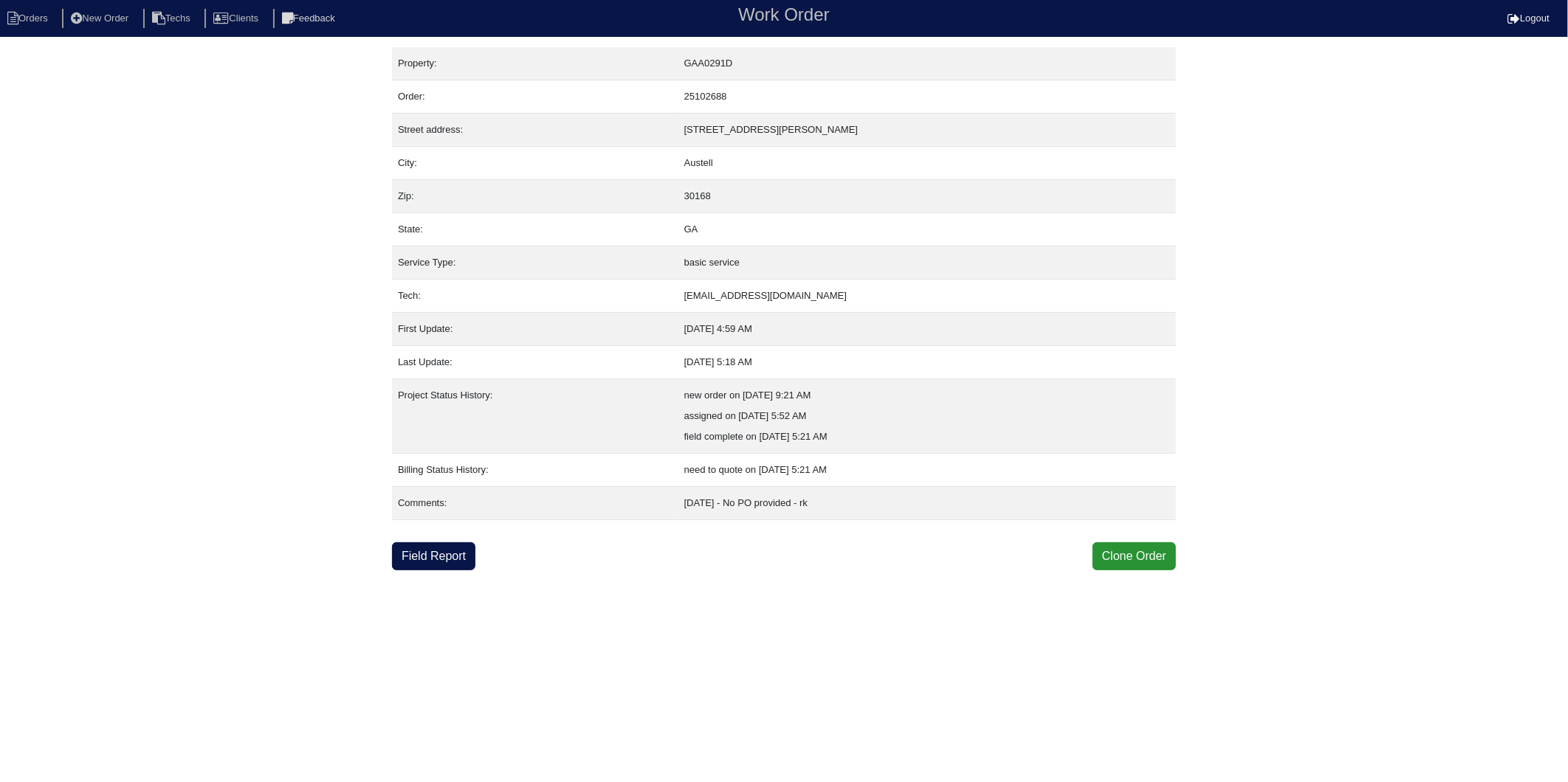
click at [643, 570] on html "Orders New Order Techs Clients Feedback Work Order Logout Work Order Orders New…" at bounding box center [784, 285] width 1568 height 570
click at [424, 558] on link "Field Report" at bounding box center [434, 556] width 84 height 28
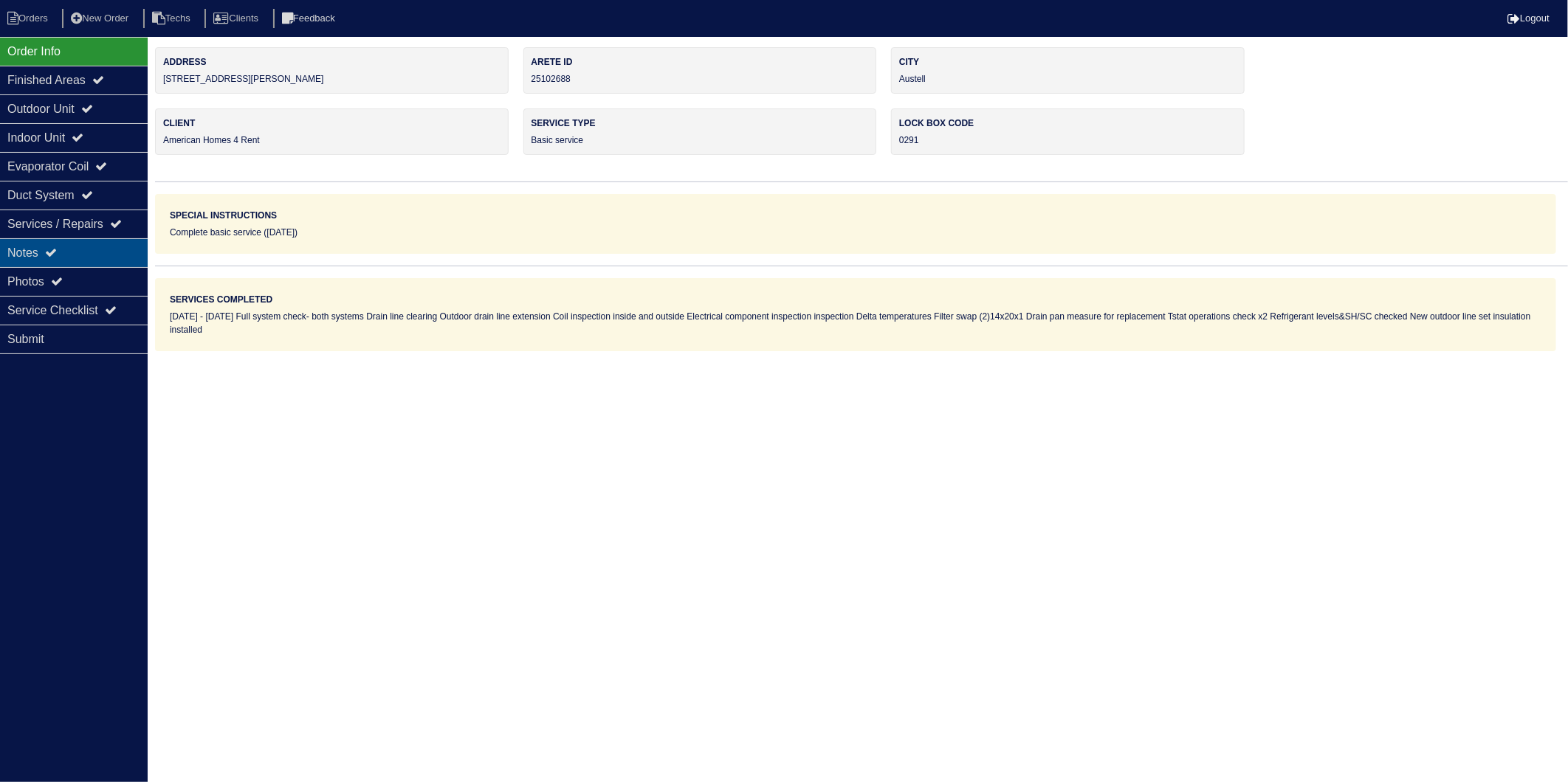
click at [18, 259] on div "Notes" at bounding box center [73, 252] width 148 height 29
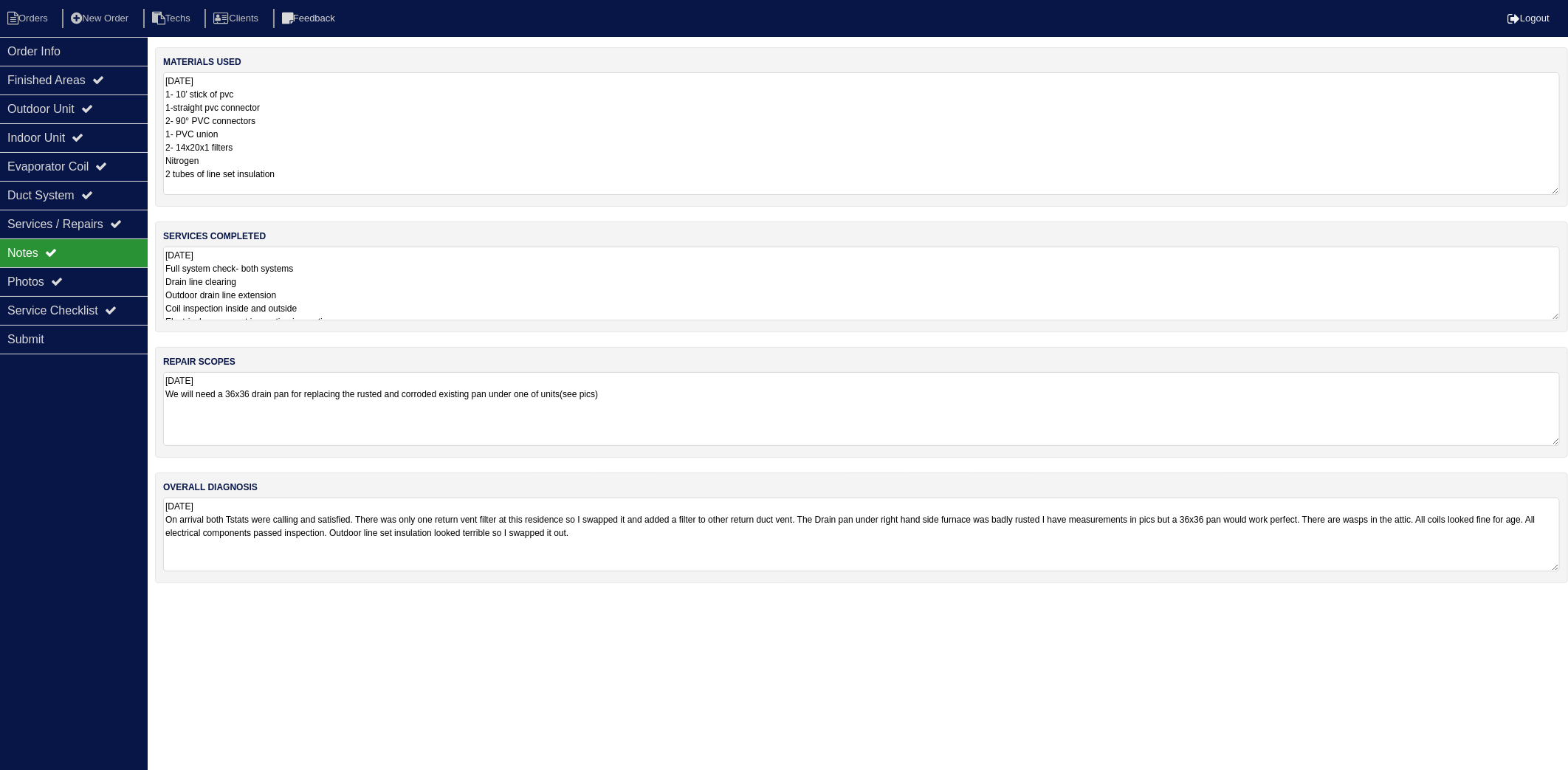
click at [350, 120] on textarea "07/30/2025 1- 10’ stick of pvc 1-straight pvc connector 2- 90° PVC connectors 1…" at bounding box center [861, 134] width 1397 height 123
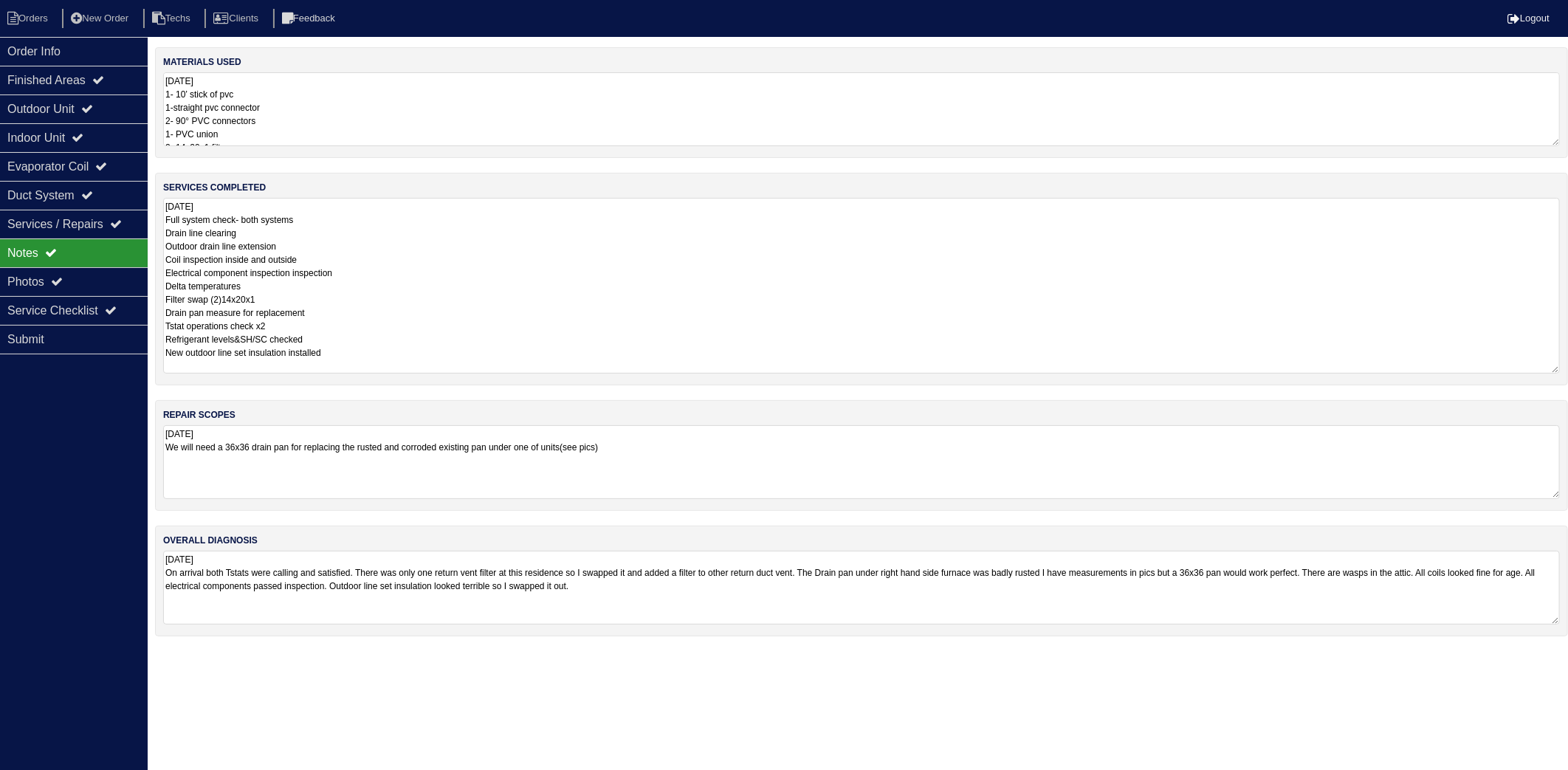
click at [405, 278] on textarea "07/30/2025 Full system check- both systems Drain line clearing Outdoor drain li…" at bounding box center [861, 285] width 1397 height 176
drag, startPoint x: 340, startPoint y: 86, endPoint x: 329, endPoint y: 84, distance: 11.2
click at [339, 86] on textarea "07/30/2025 1- 10’ stick of pvc 1-straight pvc connector 2- 90° PVC connectors 1…" at bounding box center [861, 109] width 1397 height 73
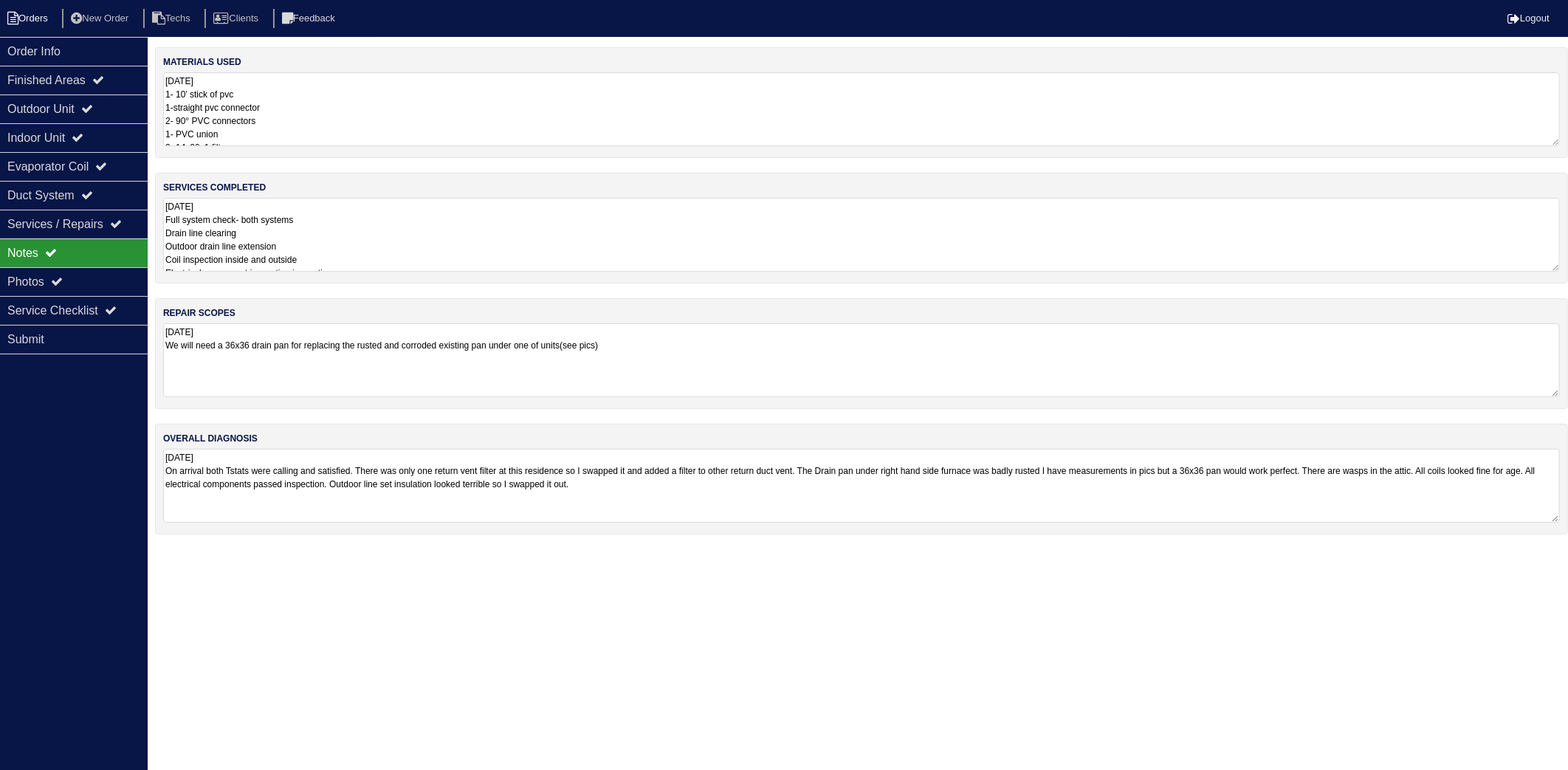
click at [34, 9] on li "Orders" at bounding box center [30, 19] width 60 height 20
select select "15"
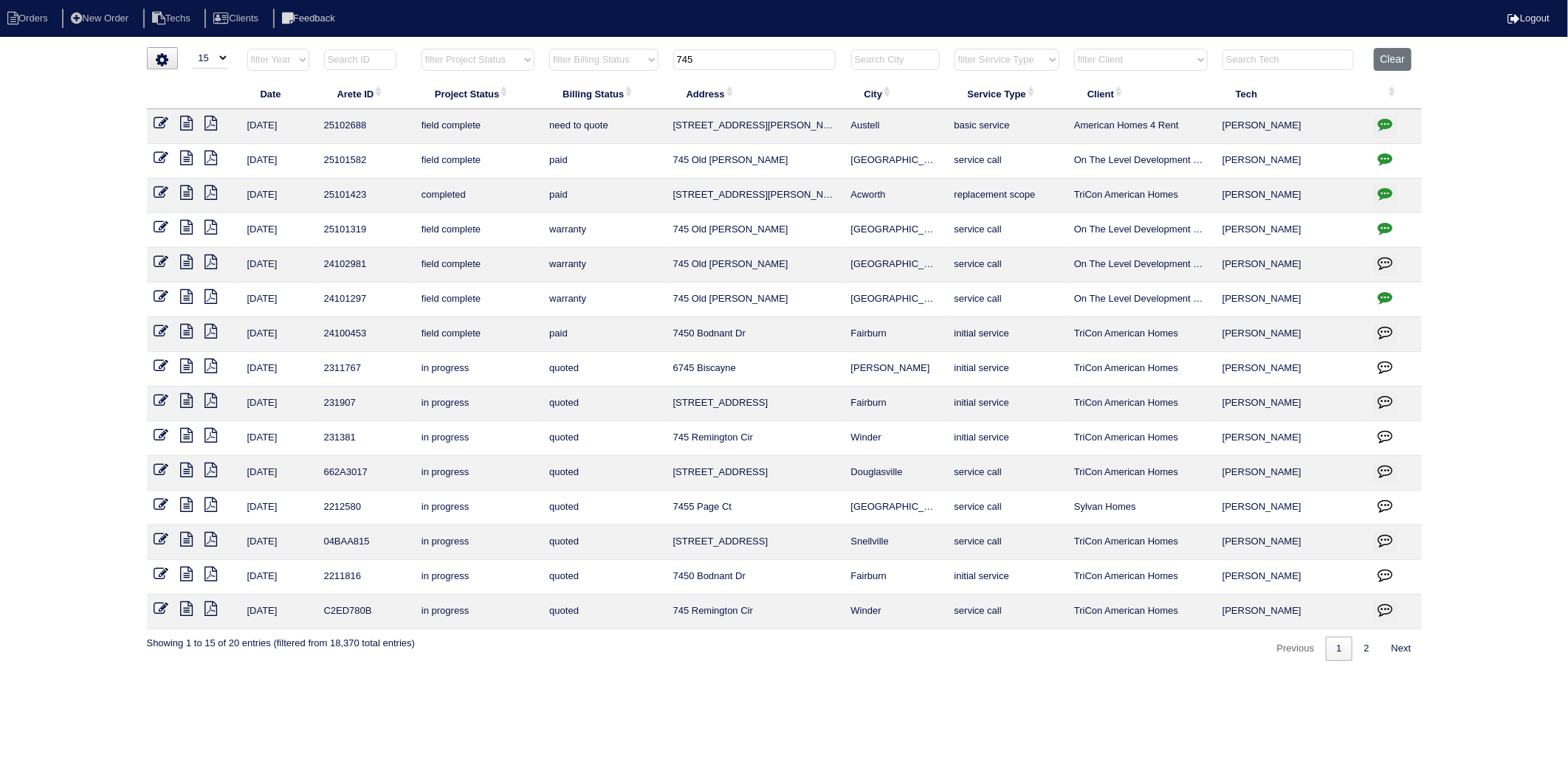
drag, startPoint x: 707, startPoint y: 62, endPoint x: 632, endPoint y: 78, distance: 76.7
click at [632, 78] on table "Date Arete ID Project Status Billing Status Address City Service Type Client Te…" at bounding box center [784, 338] width 1275 height 581
type input "200"
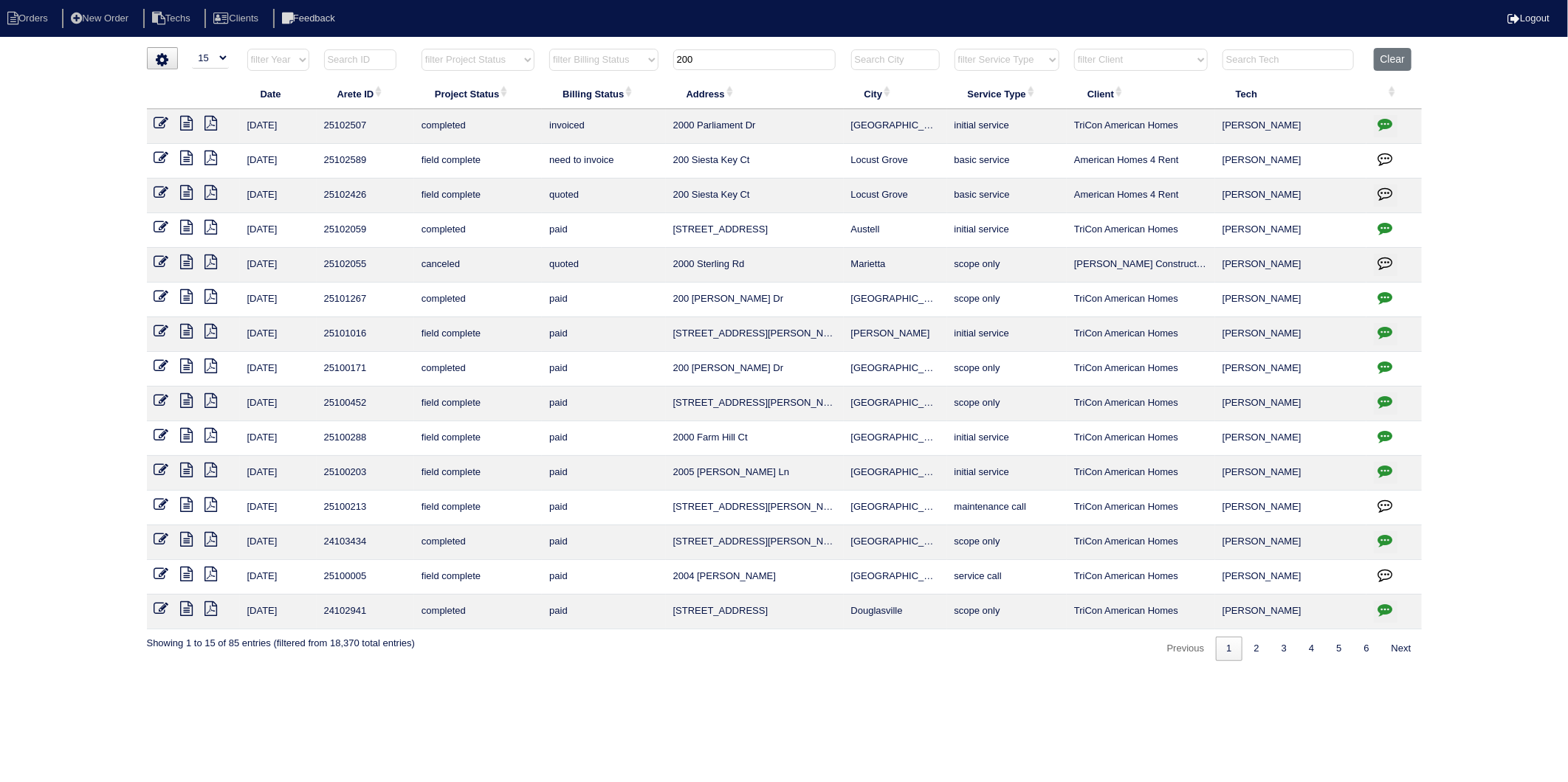
click at [187, 298] on icon at bounding box center [187, 296] width 13 height 15
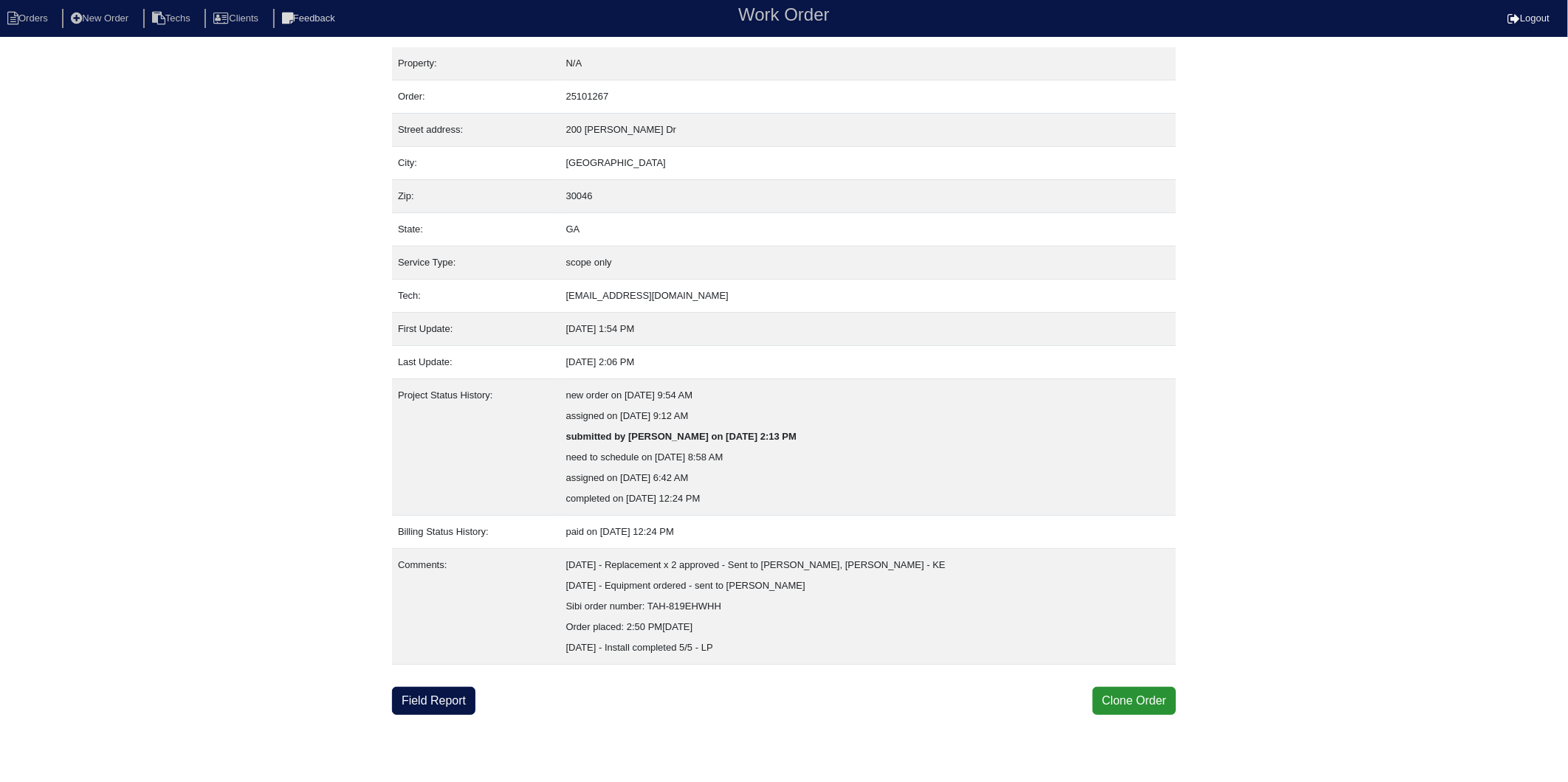
click at [252, 461] on div "Property: N/A Order: 25101267 Street address: 200 Sasnett Dr City: Lawrencevill…" at bounding box center [784, 380] width 1568 height 668
click at [27, 24] on li "Orders" at bounding box center [30, 19] width 60 height 20
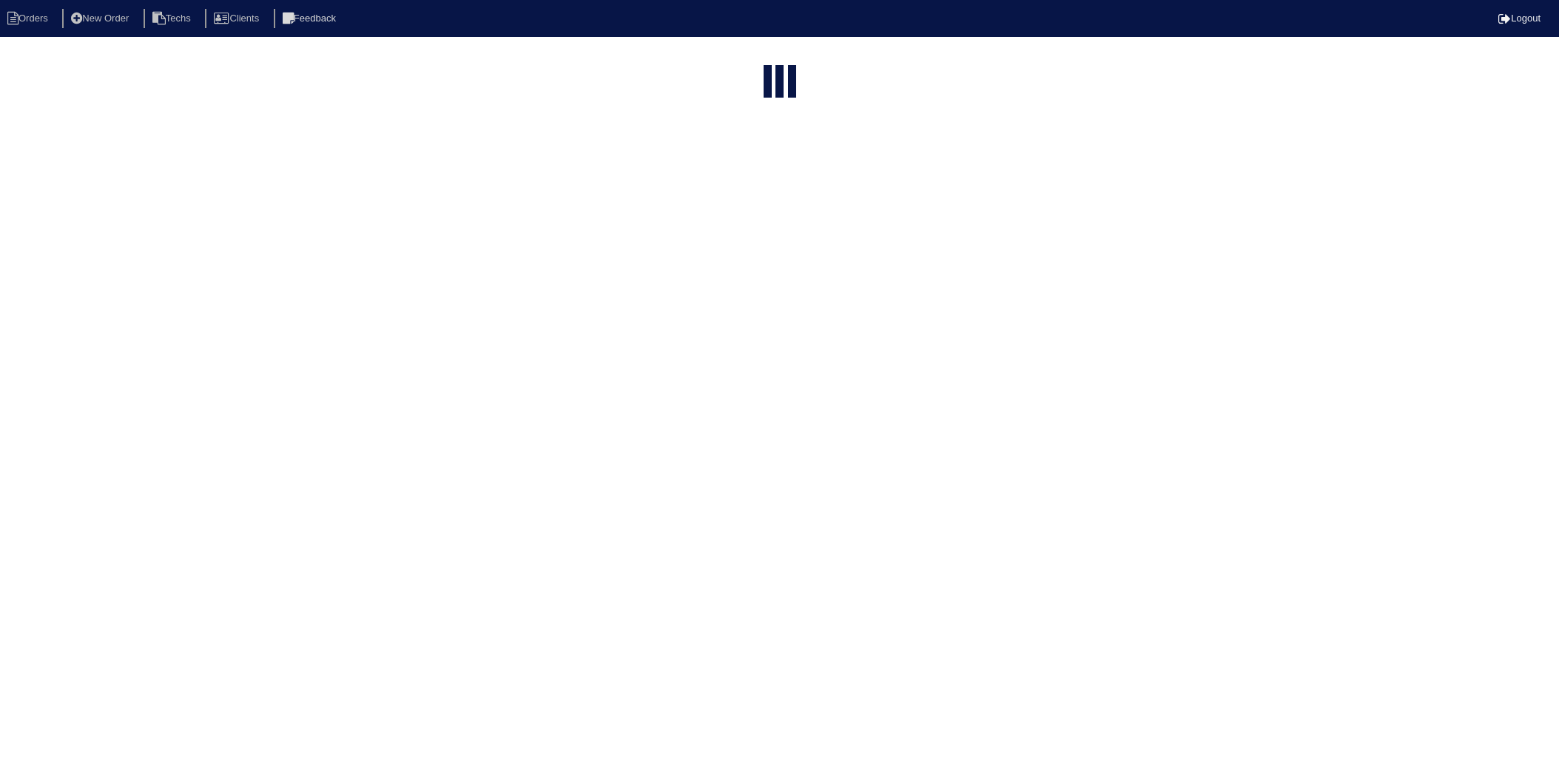
select select "15"
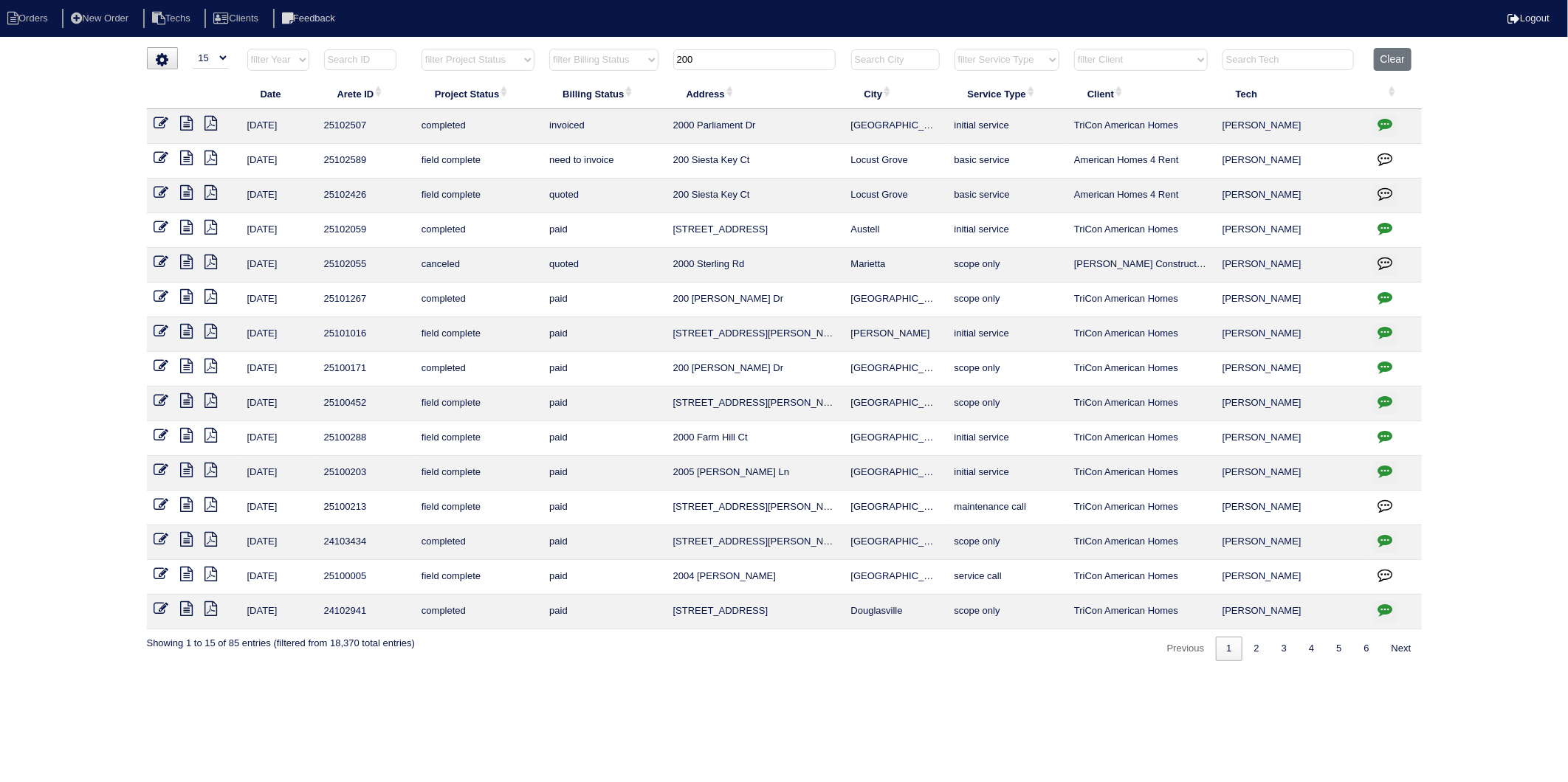
drag, startPoint x: 766, startPoint y: 59, endPoint x: 554, endPoint y: 82, distance: 213.2
click at [554, 82] on table "Date Arete ID Project Status Billing Status Address City Service Type Client Te…" at bounding box center [784, 338] width 1275 height 581
type input "670"
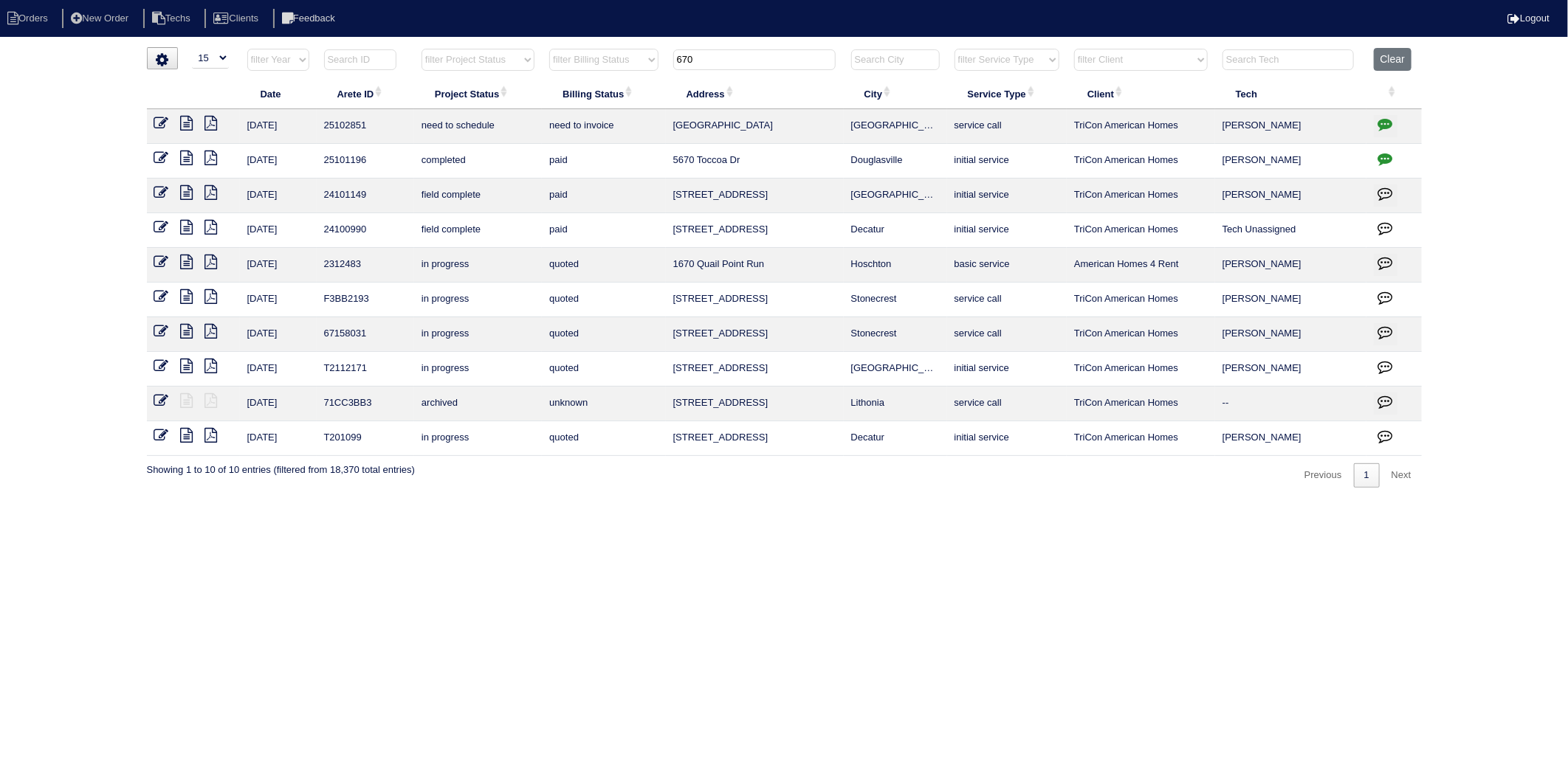
drag, startPoint x: 1386, startPoint y: 126, endPoint x: 1377, endPoint y: 127, distance: 9.1
click at [1386, 126] on icon "button" at bounding box center [1385, 123] width 15 height 15
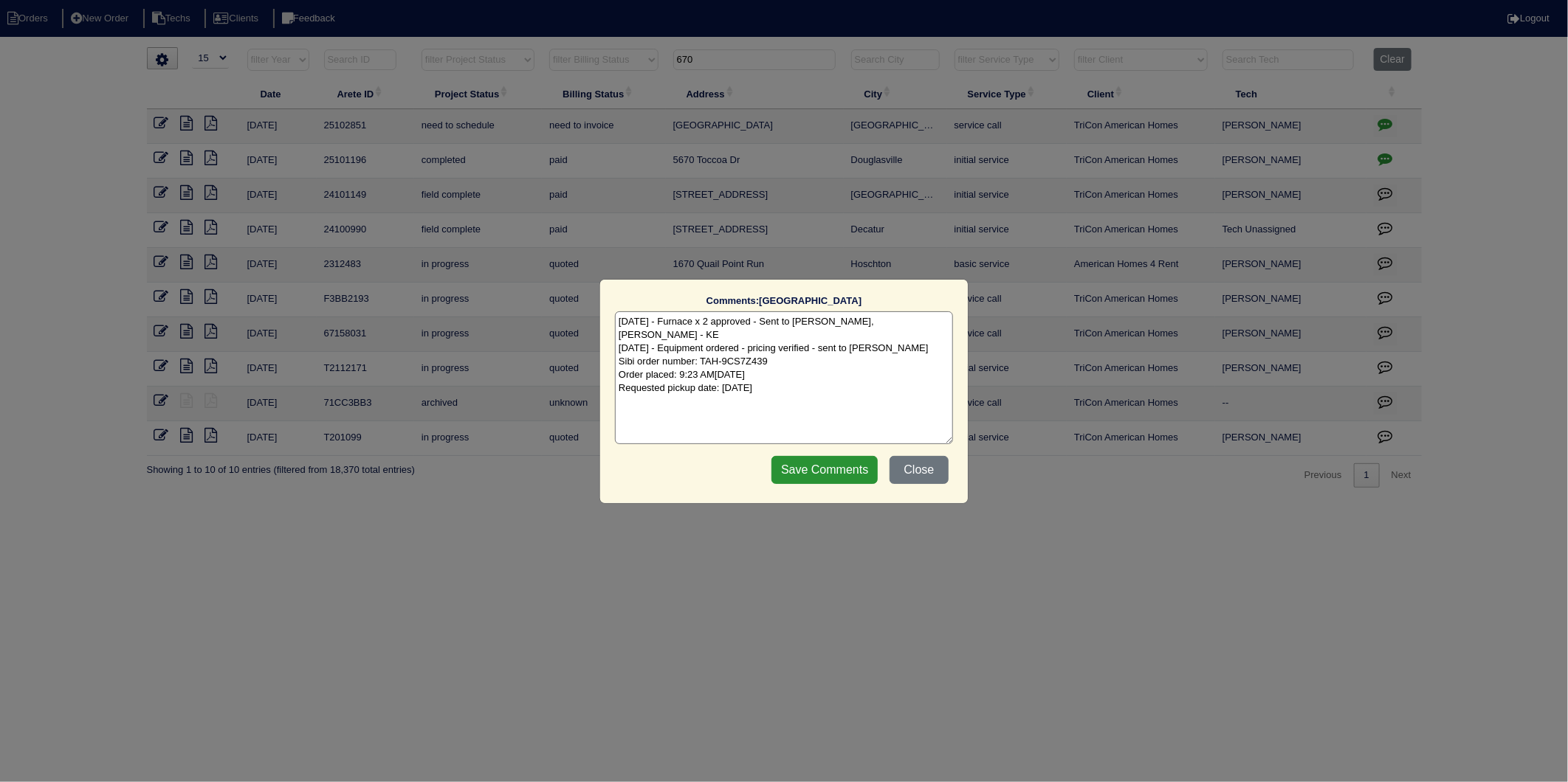
click at [814, 366] on textarea "8/6/25 - Furnace x 2 approved - Sent to Dan, Payton, Reeca - KE 8/6/25 - Equipm…" at bounding box center [784, 378] width 338 height 133
click at [816, 379] on textarea "8/6/25 - Furnace x 2 approved - Sent to Dan, Payton, Reeca - KE 8/6/25 - Equipm…" at bounding box center [784, 378] width 338 height 133
type textarea "8/6/25 - Furnace x 2 approved - Sent to Dan, Payton, Reeca - KE 8/6/25 - Equipm…"
click at [830, 469] on input "Save Comments" at bounding box center [825, 470] width 106 height 28
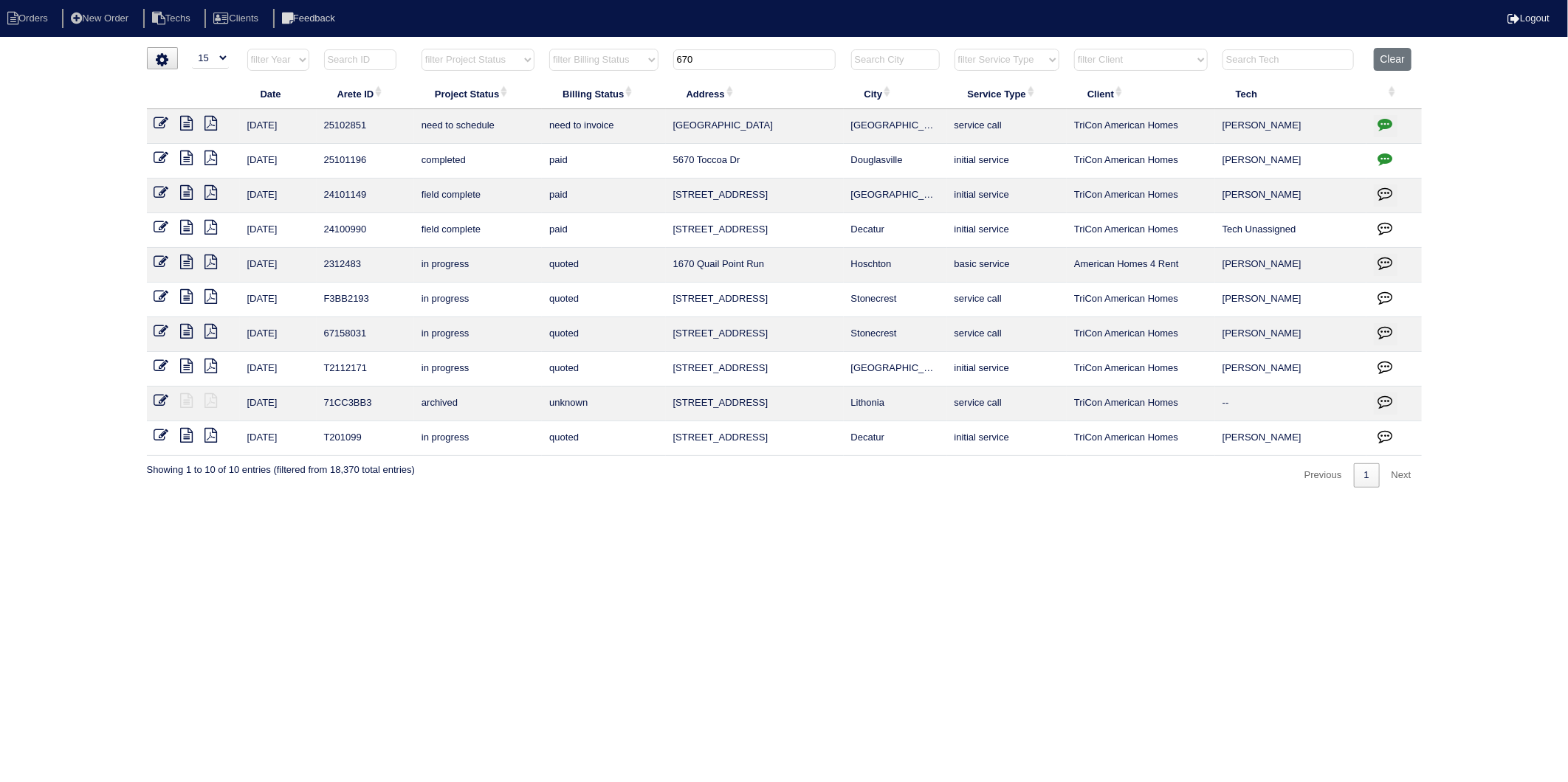
click at [151, 121] on td at bounding box center [193, 127] width 93 height 34
click at [159, 123] on icon at bounding box center [161, 123] width 15 height 15
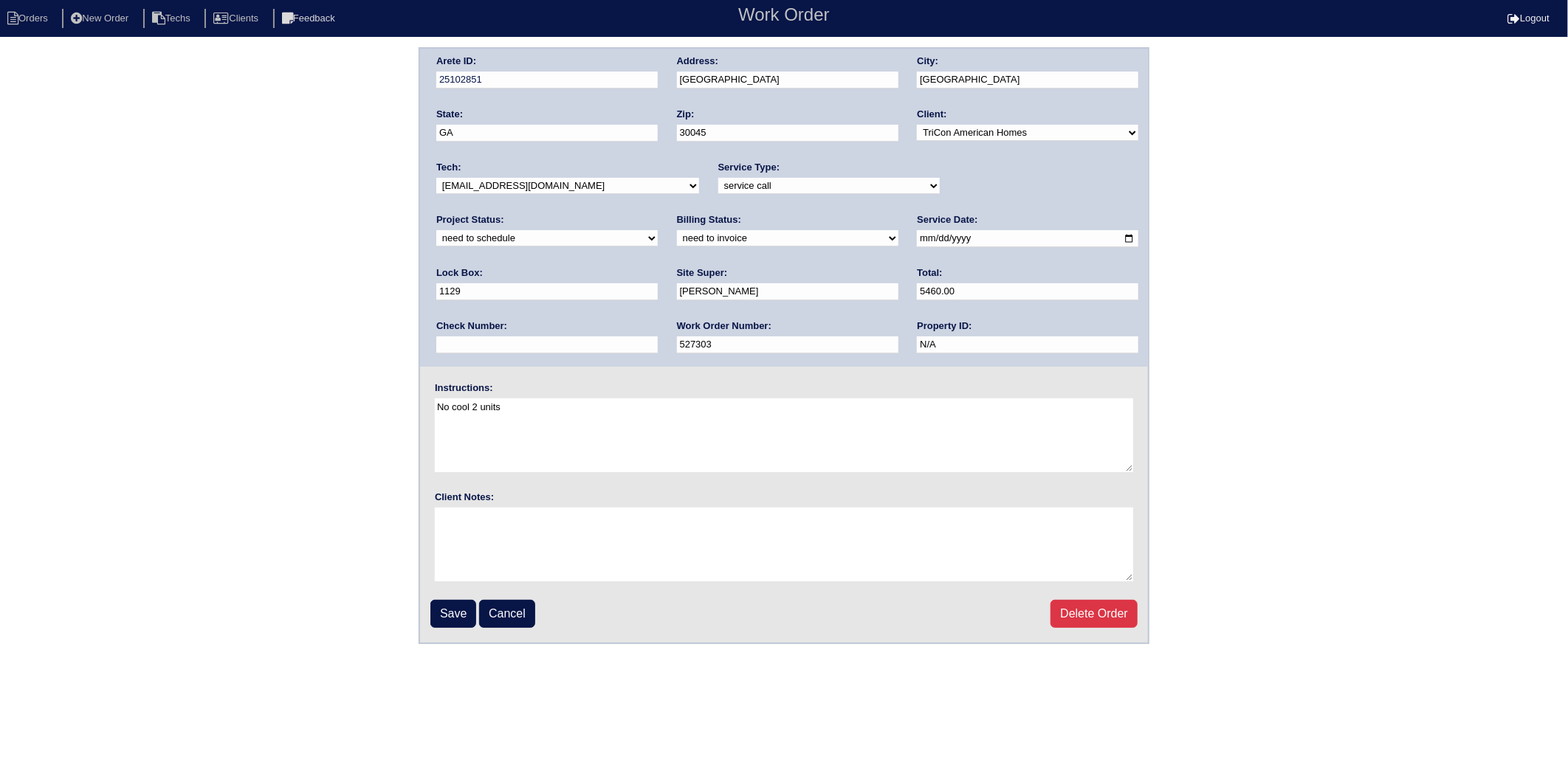
click at [658, 230] on select "new order assigned in progress field complete need to schedule admin review arc…" at bounding box center [546, 238] width 221 height 16
select select "completed"
click at [658, 230] on select "new order assigned in progress field complete need to schedule admin review arc…" at bounding box center [546, 238] width 221 height 16
drag, startPoint x: 492, startPoint y: 237, endPoint x: 474, endPoint y: 246, distance: 20.1
click at [677, 237] on select "need to quote quoted need to invoice invoiced paid warranty purchase order need…" at bounding box center [787, 238] width 221 height 16
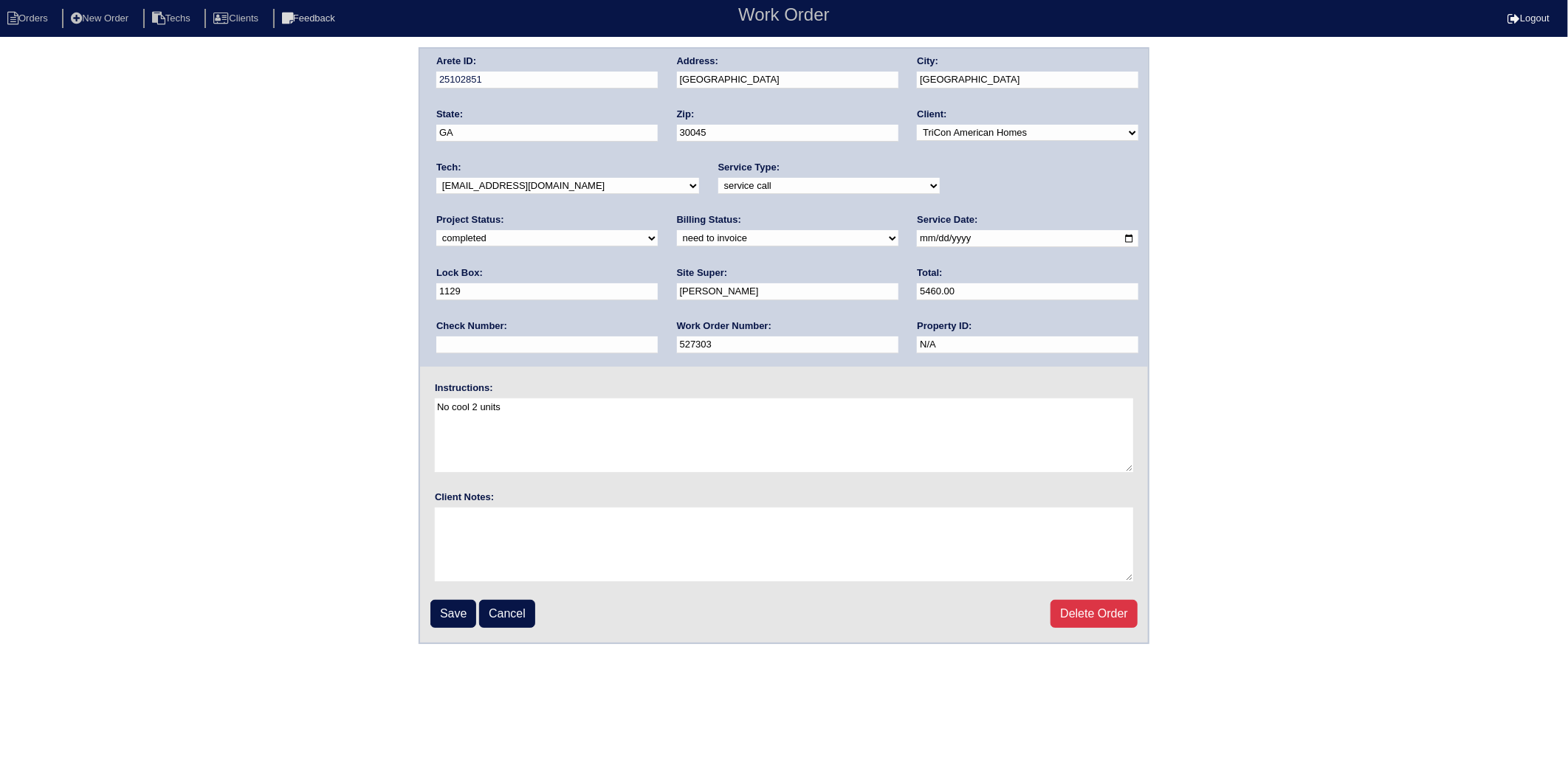
select select "invoiced"
click at [677, 230] on select "need to quote quoted need to invoice invoiced paid warranty purchase order need…" at bounding box center [787, 238] width 221 height 16
click at [453, 603] on input "Save" at bounding box center [453, 614] width 46 height 28
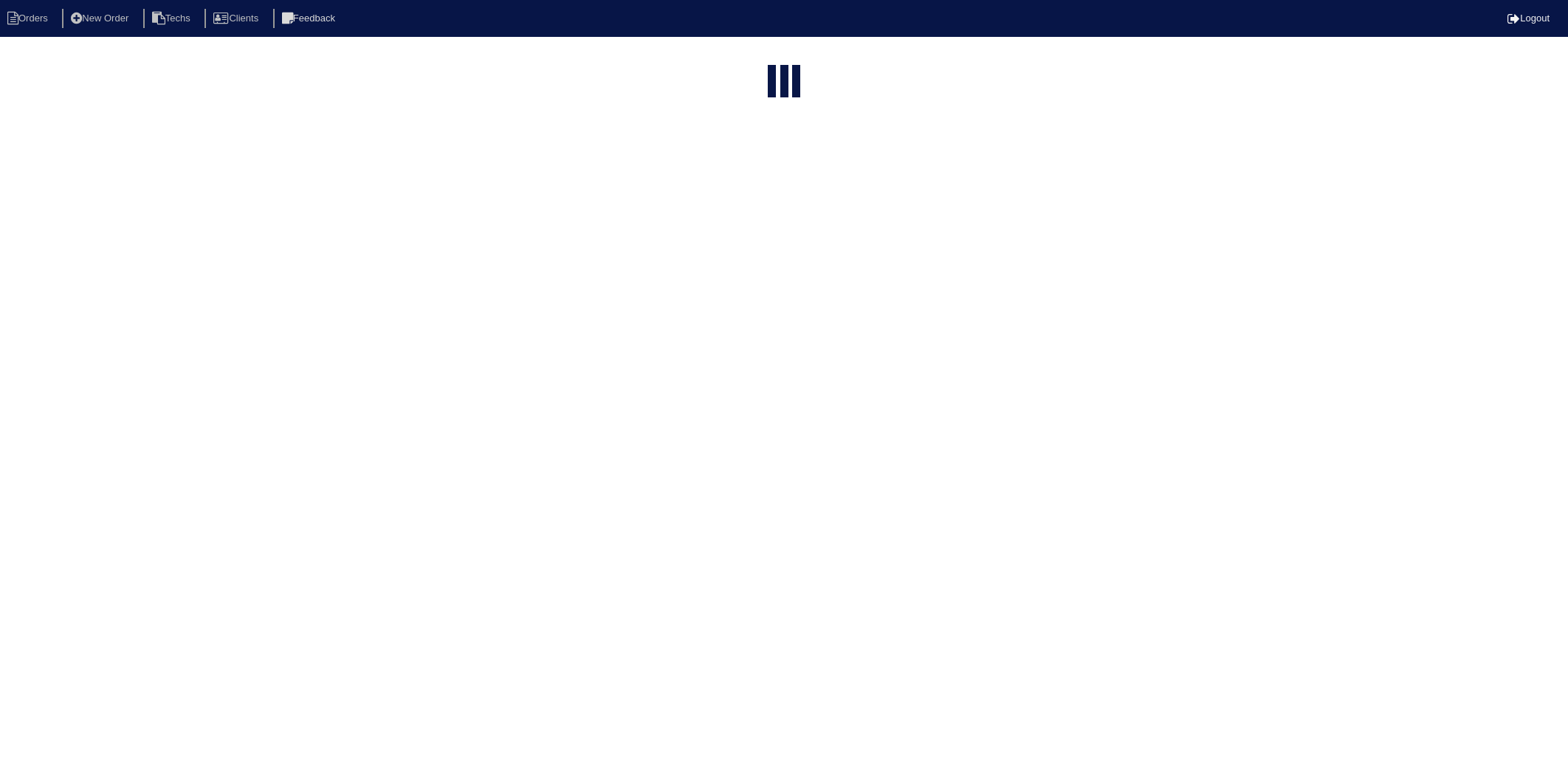
select select "15"
type input "670"
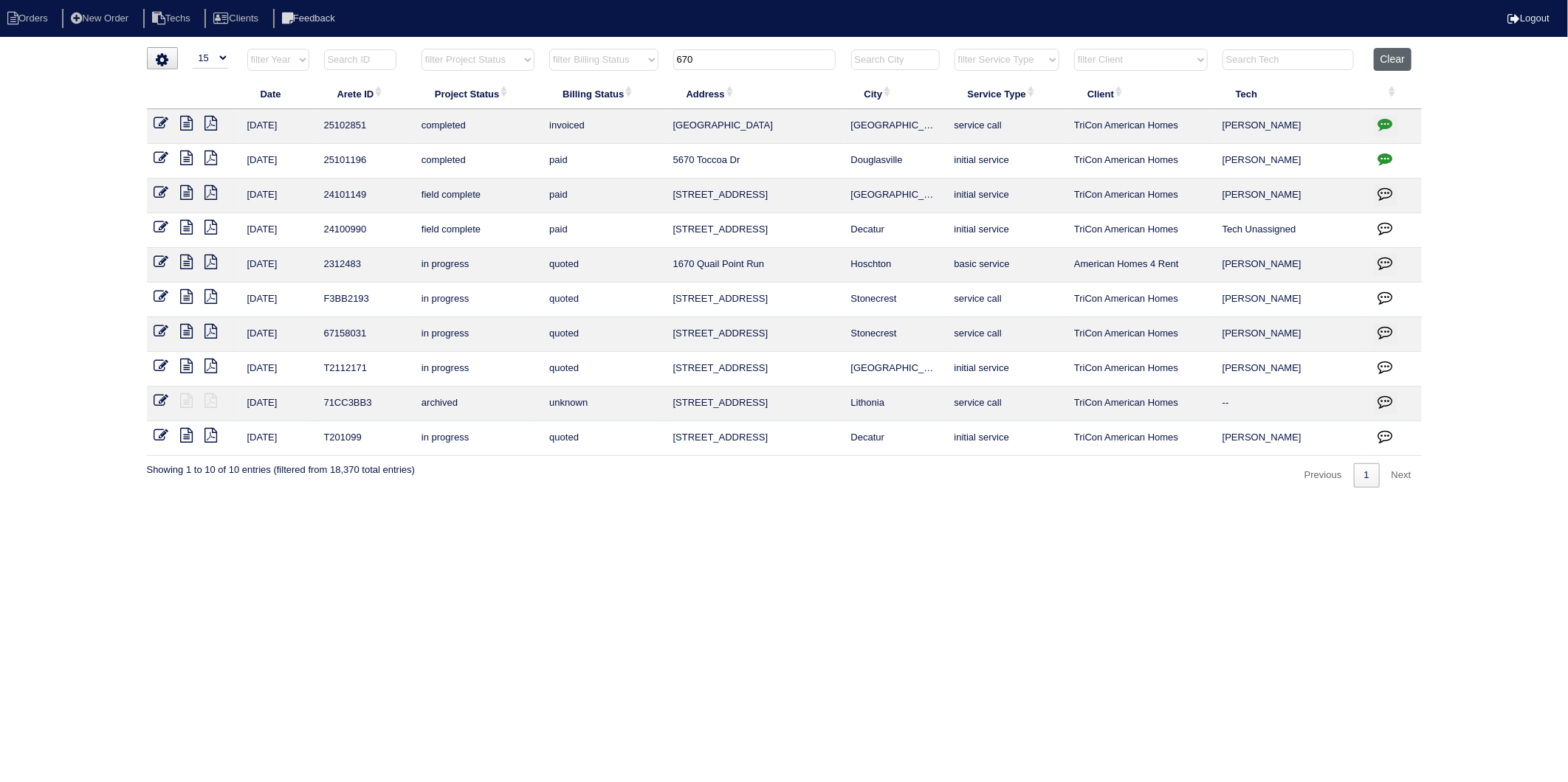
click at [1390, 60] on button "Clear" at bounding box center [1393, 59] width 38 height 23
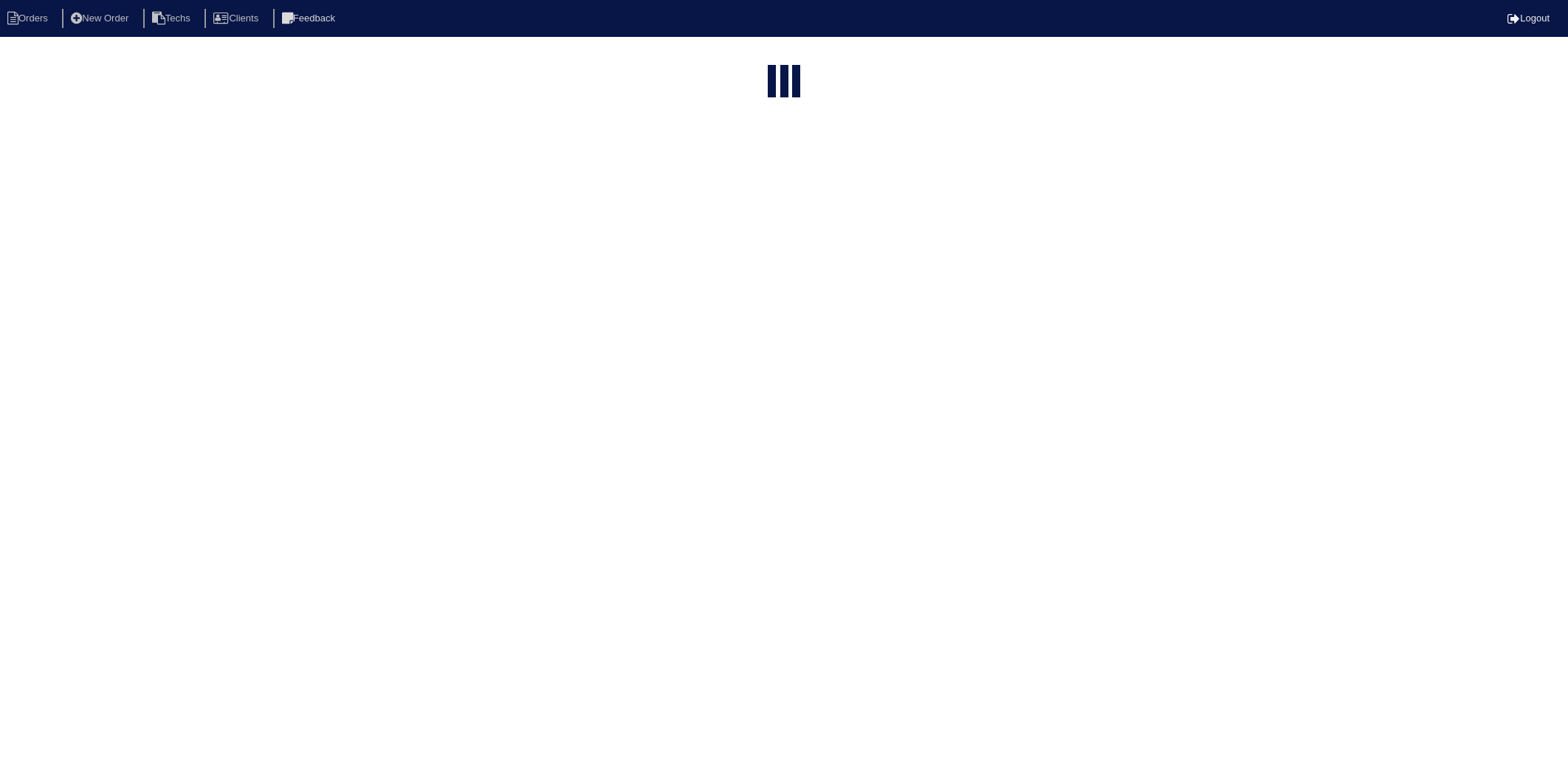
select select "15"
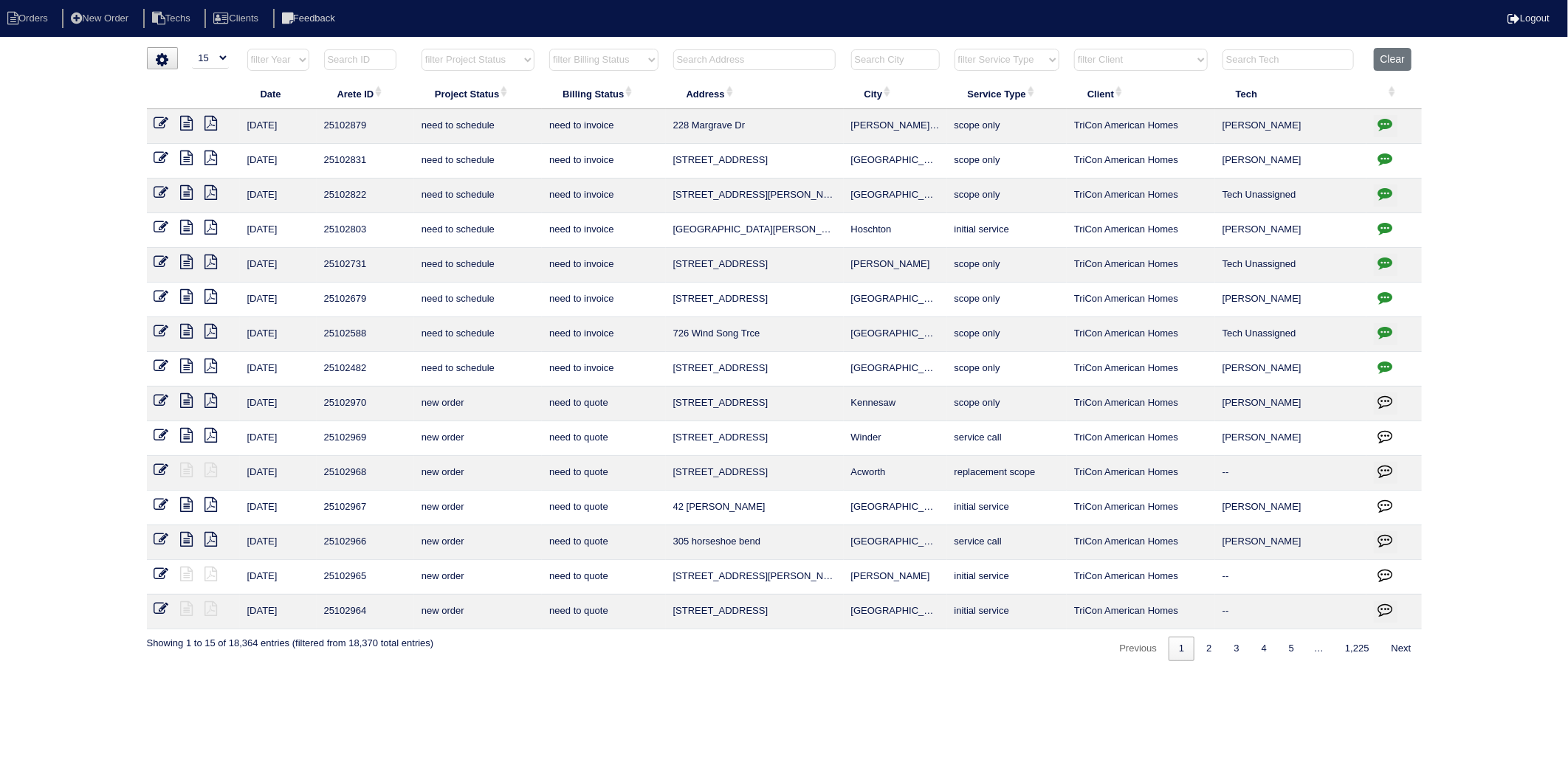
click at [623, 62] on select "filter Billing Status -- Any Billing Status -- need to quote quoted need to inv…" at bounding box center [603, 59] width 109 height 22
click at [550, 48] on select "filter Billing Status -- Any Billing Status -- need to quote quoted need to inv…" at bounding box center [603, 59] width 109 height 22
select select "need to invoice"
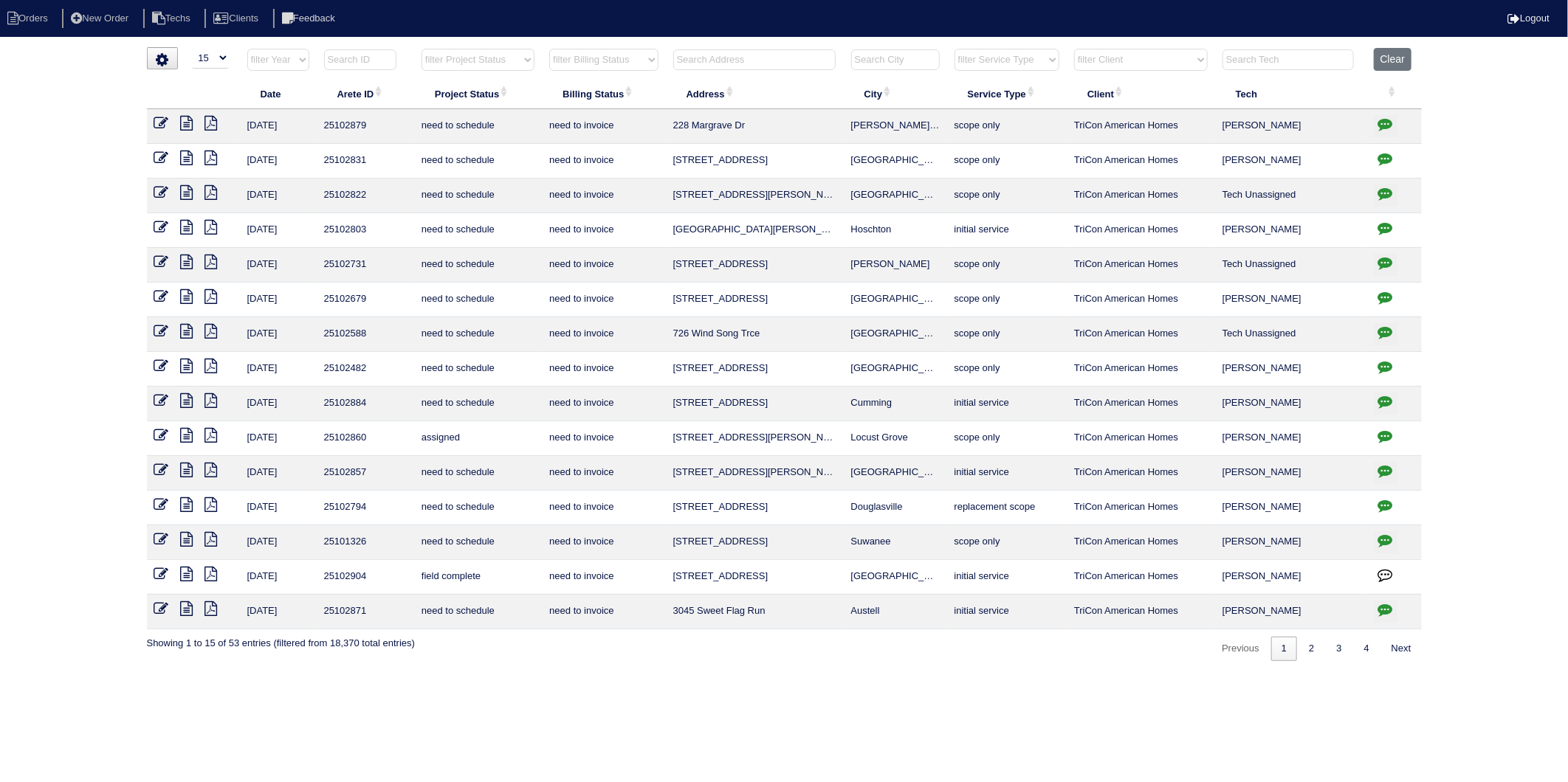
click at [184, 573] on icon at bounding box center [187, 573] width 13 height 15
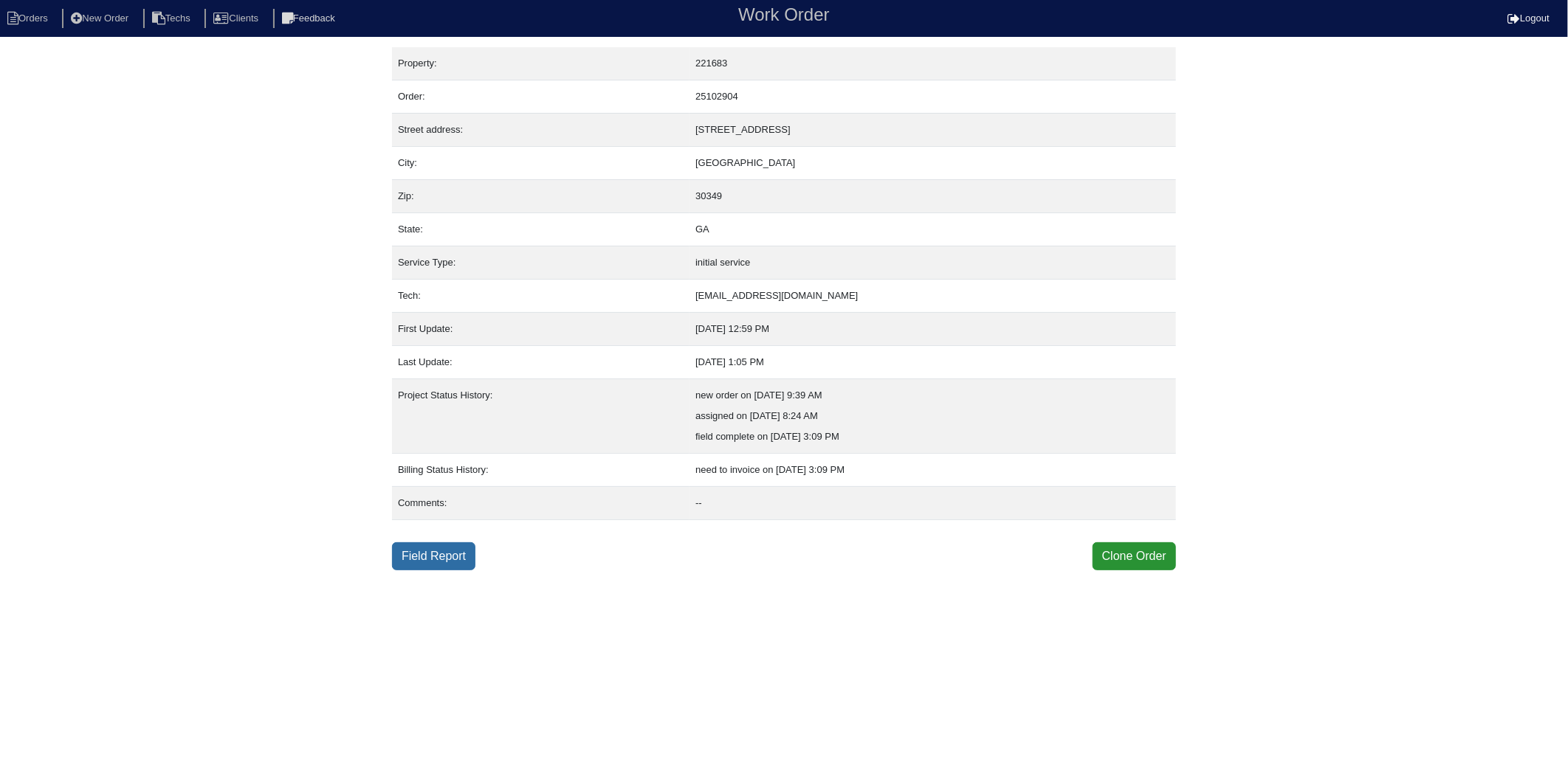
click at [460, 563] on link "Field Report" at bounding box center [434, 556] width 84 height 28
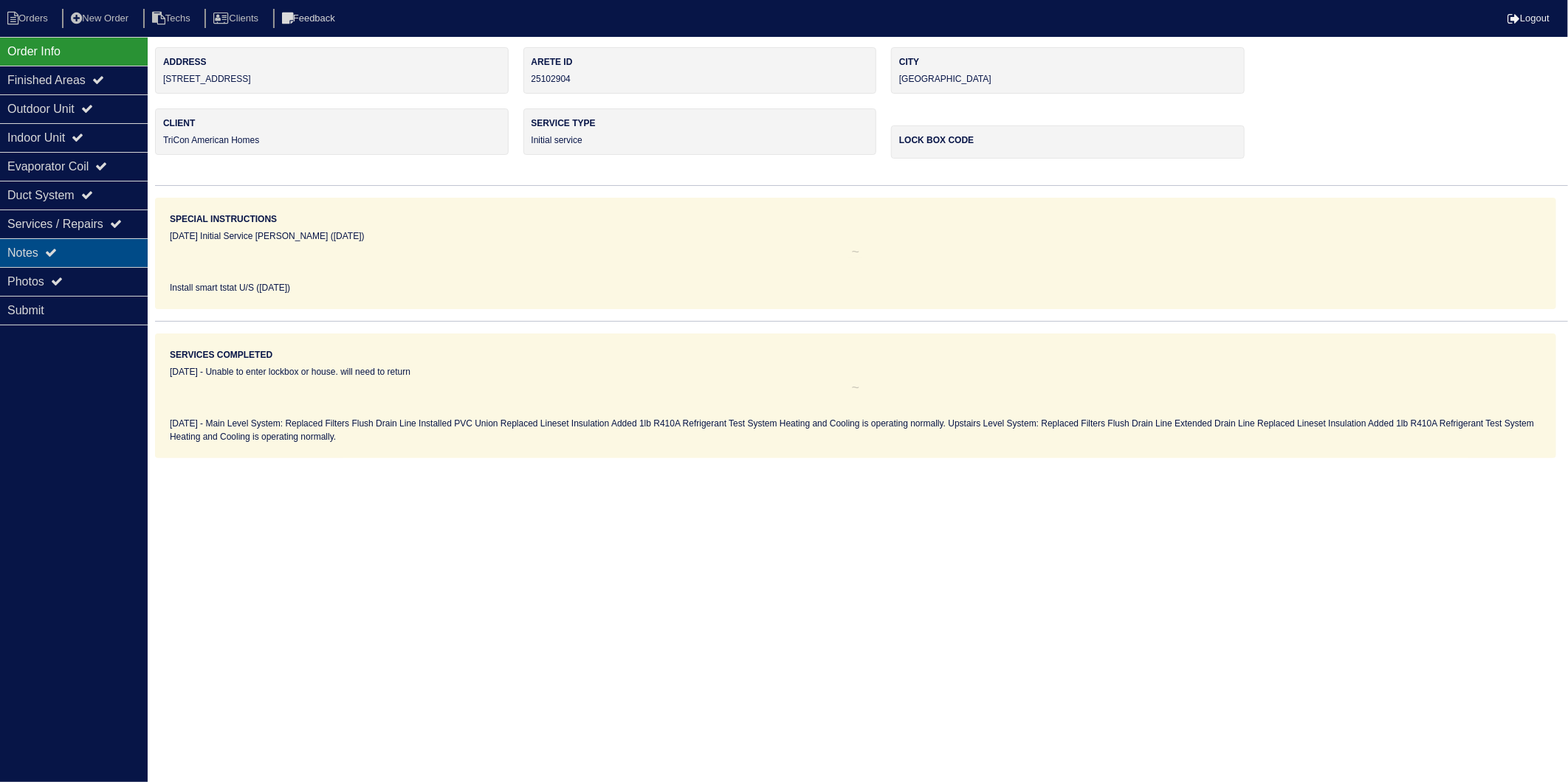
click at [30, 255] on div "Notes" at bounding box center [73, 252] width 148 height 29
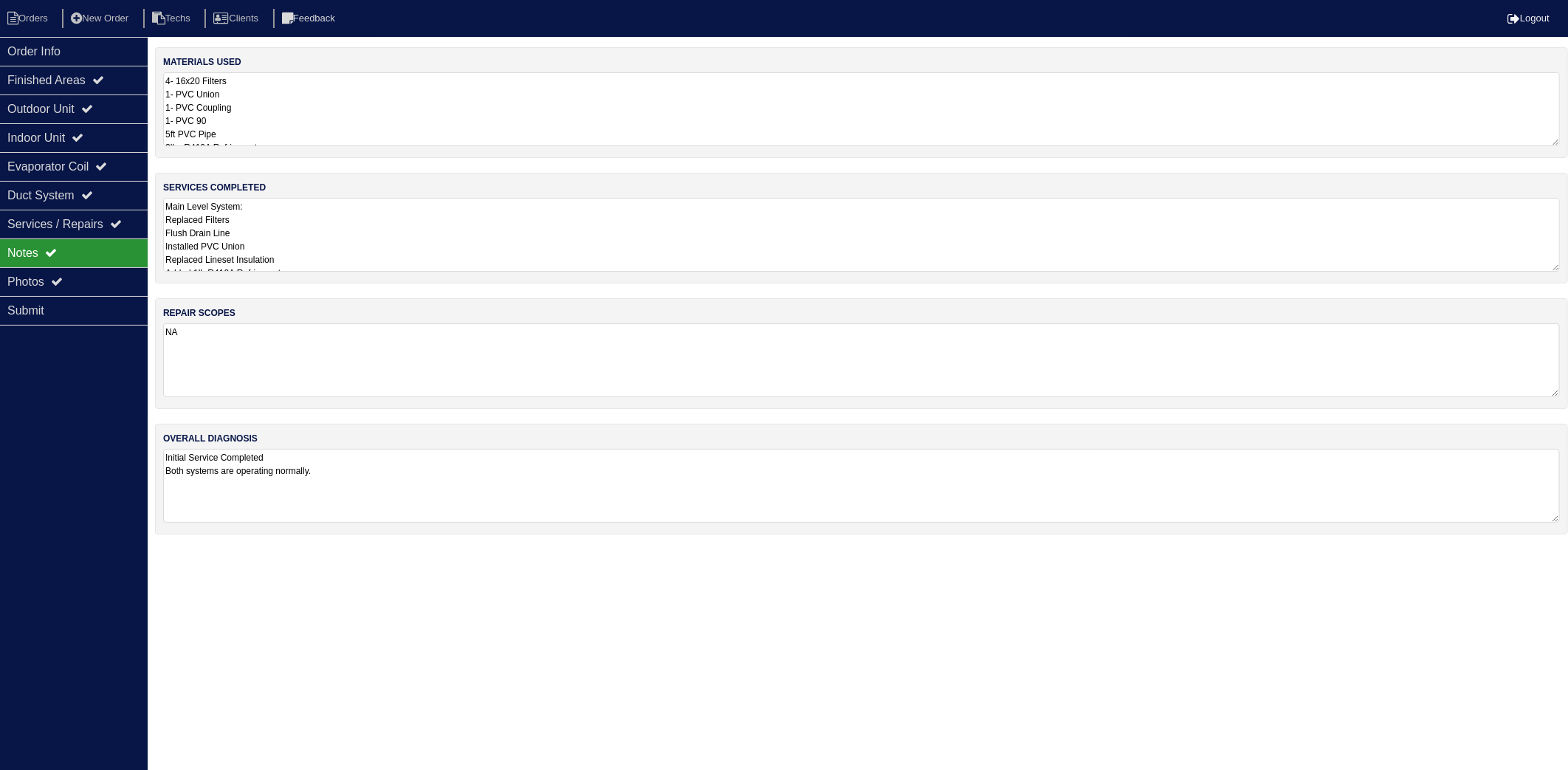
click at [356, 112] on textarea "4- 16x20 Filters 1- PVC Union 1- PVC Coupling 1- PVC 90 5ft PVC Pipe 2lbs R410A…" at bounding box center [861, 109] width 1397 height 73
click at [335, 239] on textarea "Main Level System: Replaced Filters Flush Drain Line Installed PVC Union Replac…" at bounding box center [861, 243] width 1397 height 73
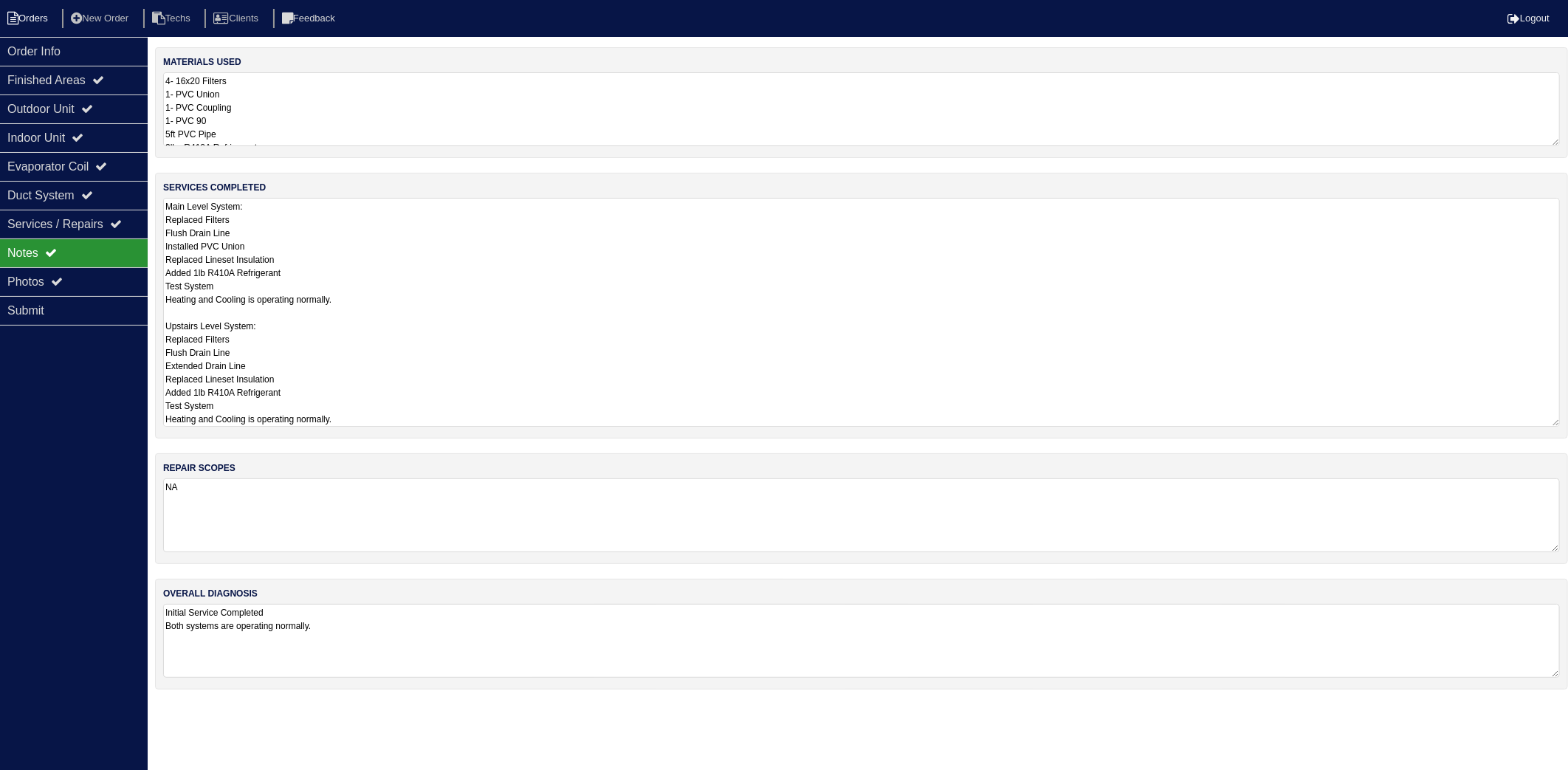
click at [42, 9] on li "Orders" at bounding box center [30, 19] width 60 height 20
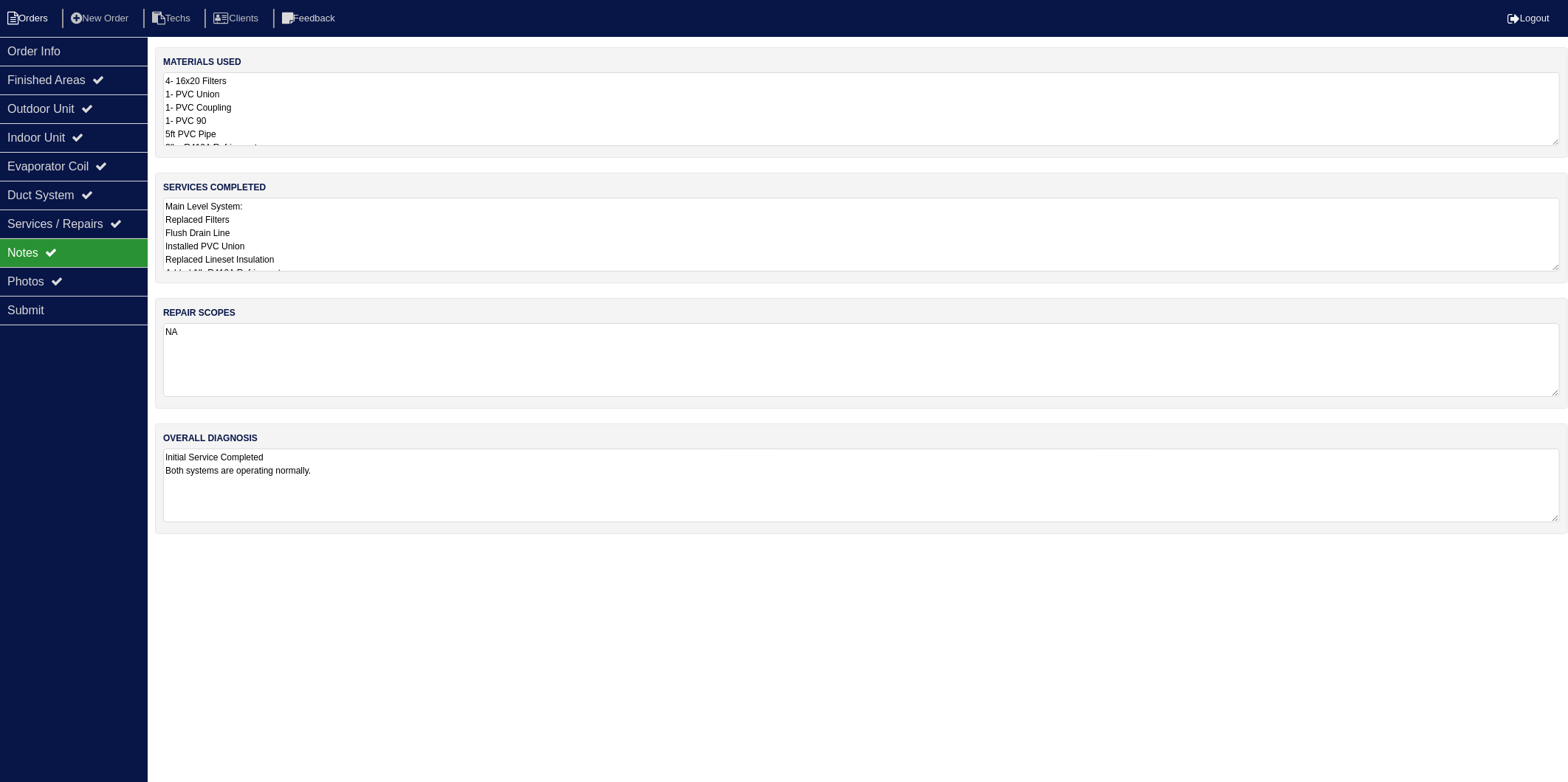
select select "15"
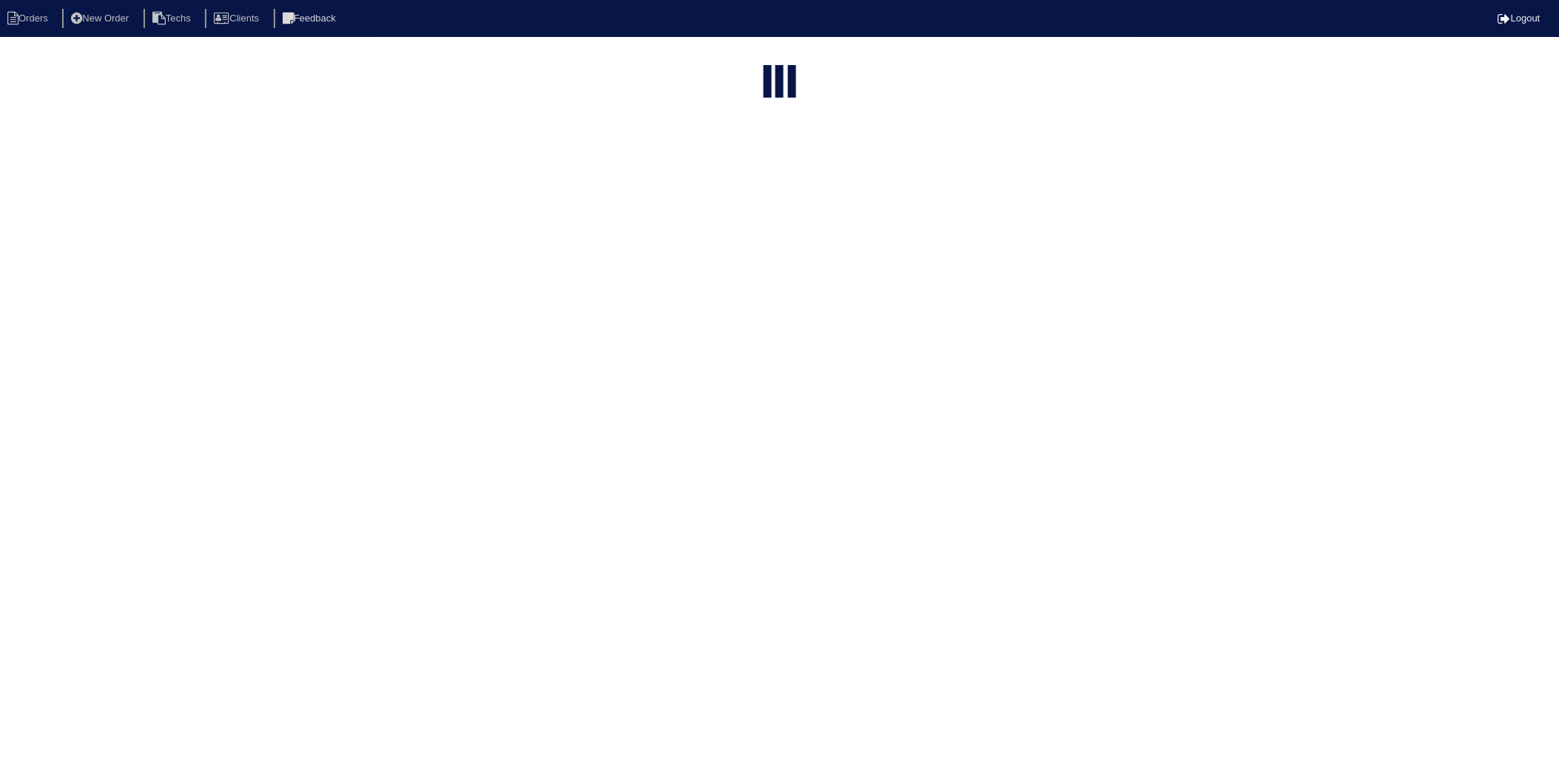
select select "need to invoice"
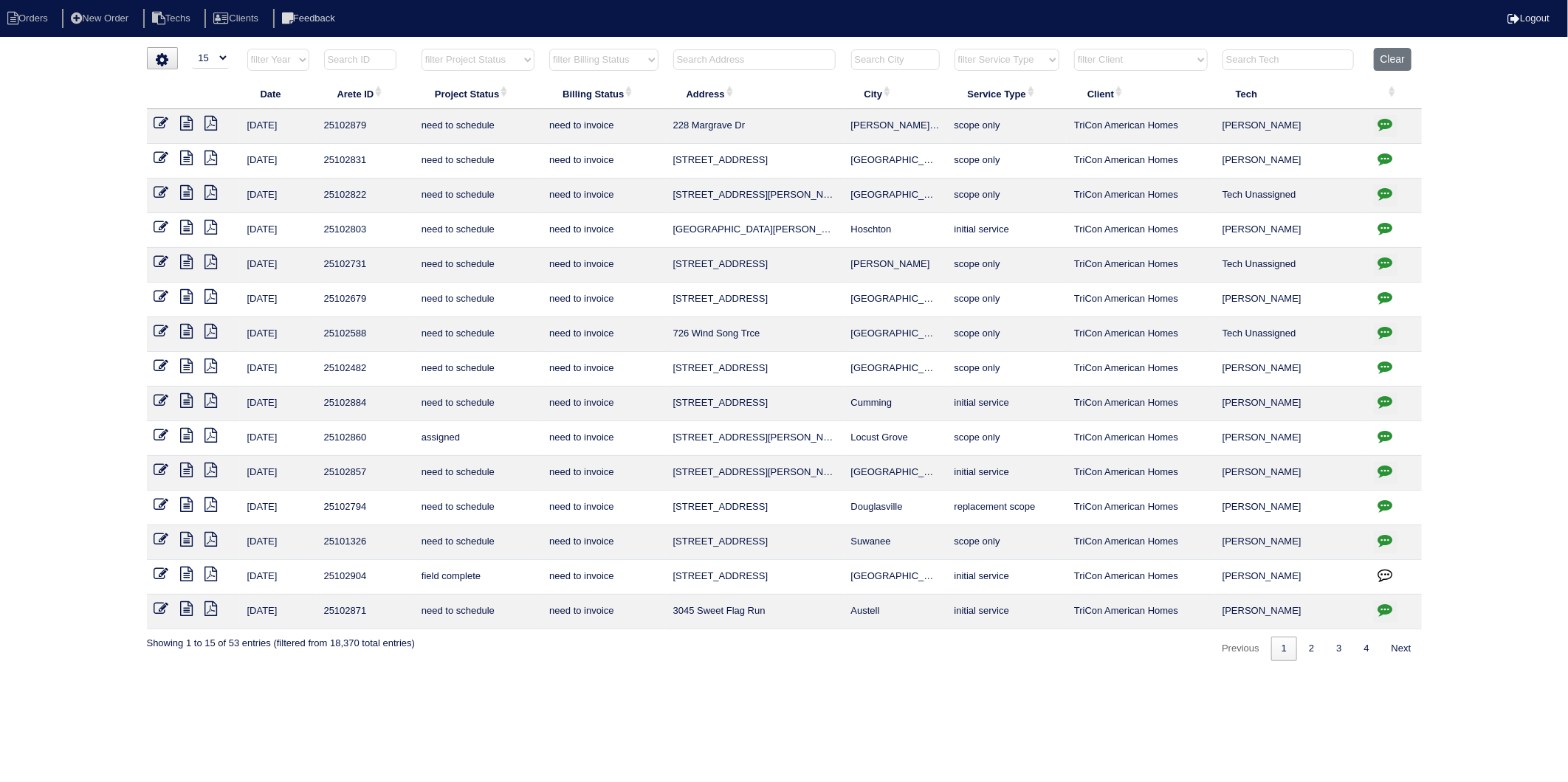
click at [165, 577] on icon at bounding box center [161, 573] width 15 height 15
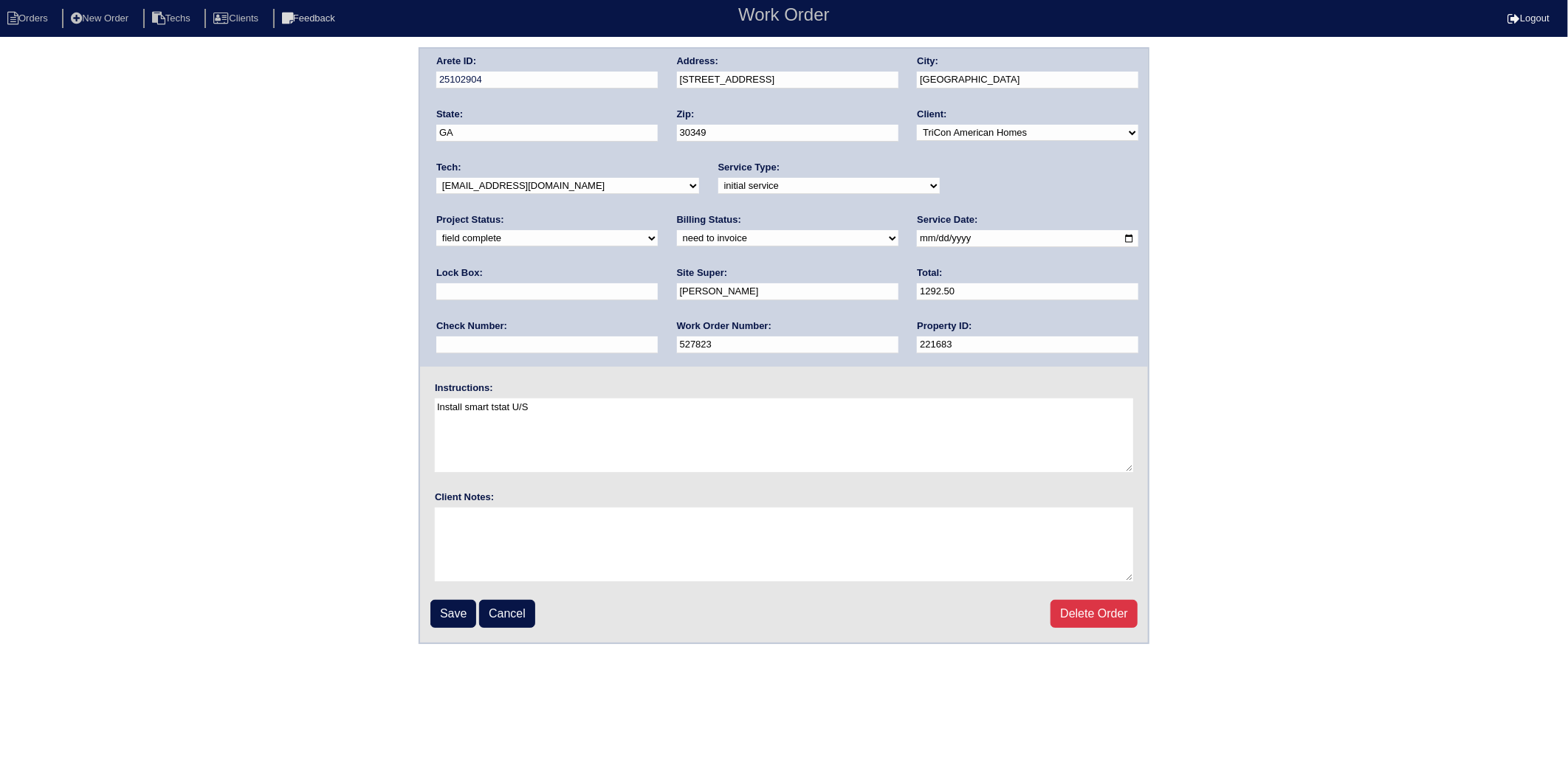
click at [677, 231] on select "need to quote quoted need to invoice invoiced paid warranty purchase order need…" at bounding box center [787, 238] width 221 height 16
select select "invoiced"
click at [677, 230] on select "need to quote quoted need to invoice invoiced paid warranty purchase order need…" at bounding box center [787, 238] width 221 height 16
click at [441, 609] on input "Save" at bounding box center [453, 614] width 46 height 28
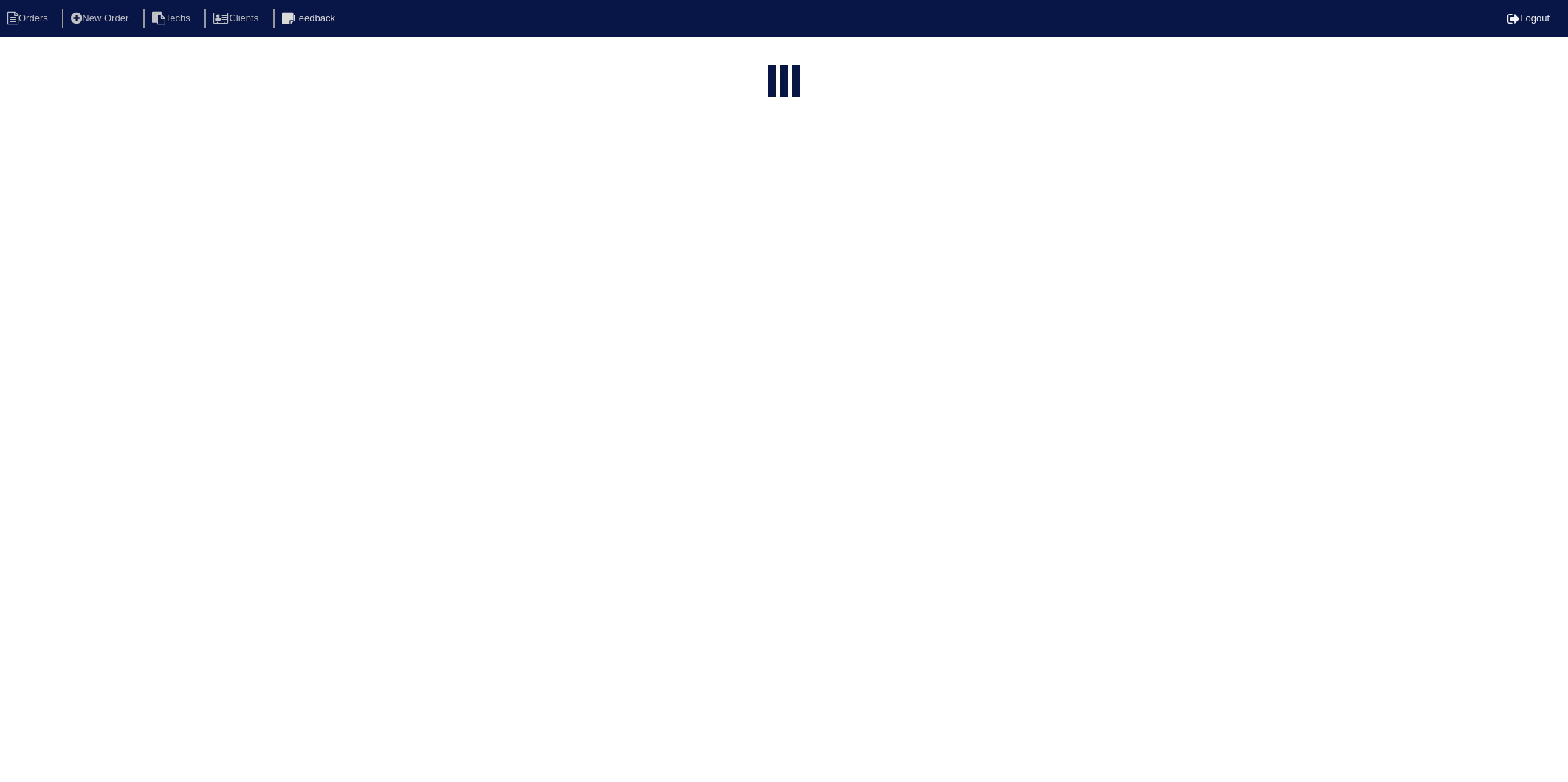
select select "15"
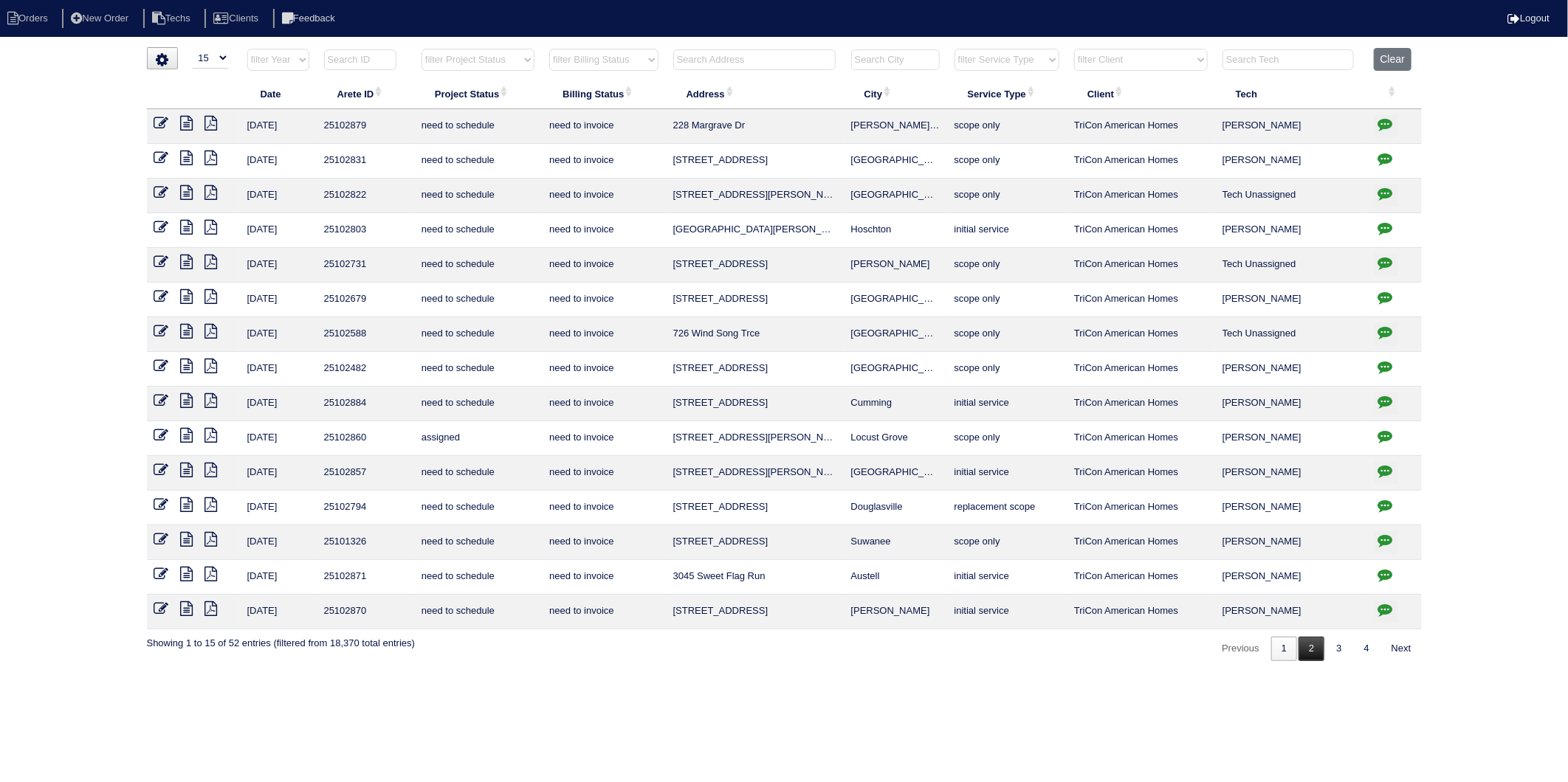
click at [1309, 651] on link "2" at bounding box center [1311, 648] width 26 height 24
select select "need to invoice"
